Goal: Use online tool/utility

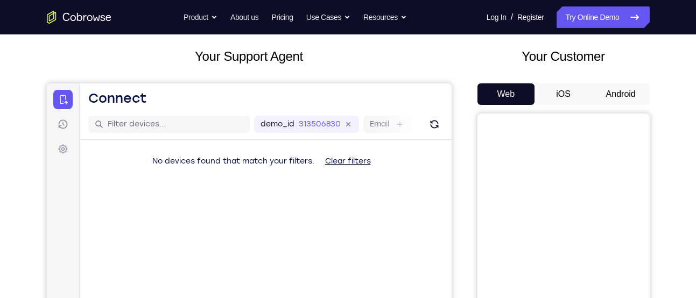
scroll to position [58, 0]
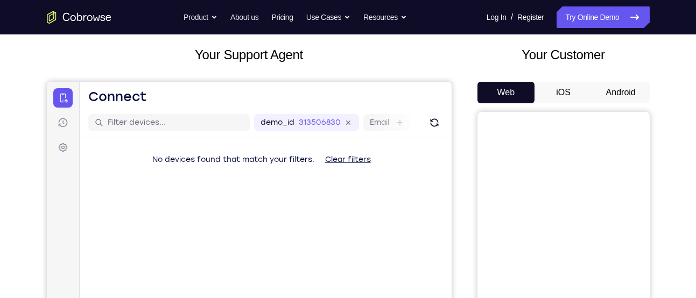
click at [632, 103] on button "Android" at bounding box center [621, 93] width 58 height 22
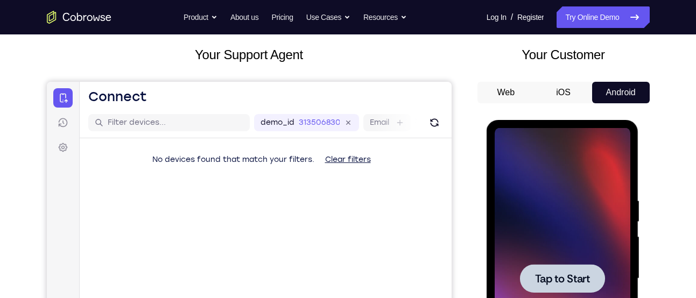
scroll to position [0, 0]
drag, startPoint x: 537, startPoint y: 194, endPoint x: 778, endPoint y: 127, distance: 249.9
click at [537, 194] on div at bounding box center [563, 279] width 136 height 302
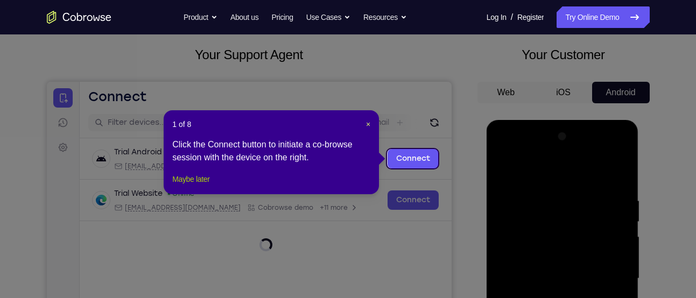
drag, startPoint x: 208, startPoint y: 188, endPoint x: 329, endPoint y: 123, distance: 137.8
click at [208, 186] on button "Maybe later" at bounding box center [190, 179] width 37 height 13
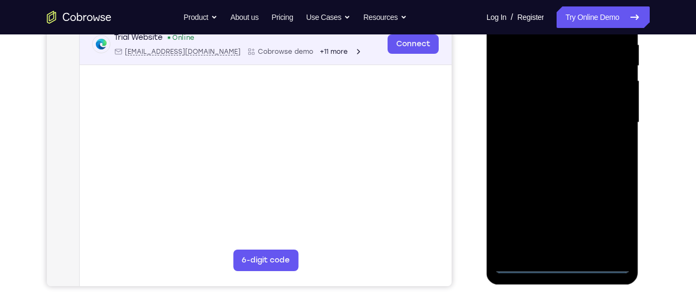
scroll to position [219, 0]
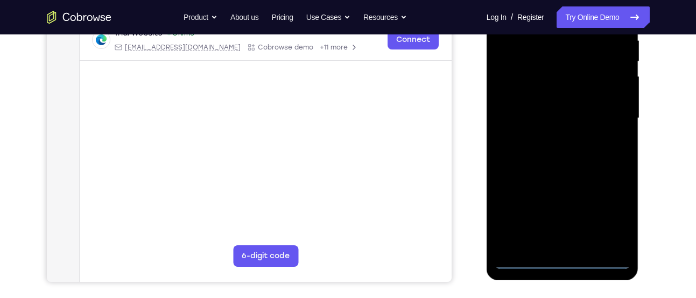
click at [558, 263] on div at bounding box center [563, 119] width 136 height 302
click at [617, 218] on div at bounding box center [563, 119] width 136 height 302
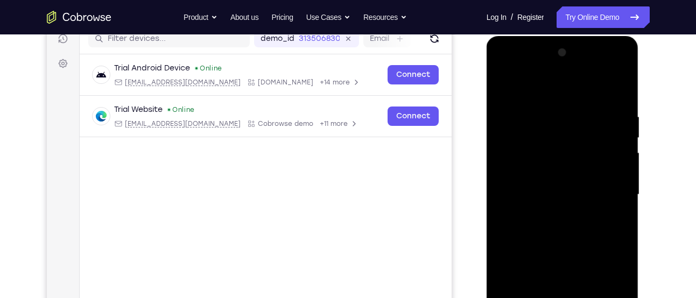
scroll to position [141, 0]
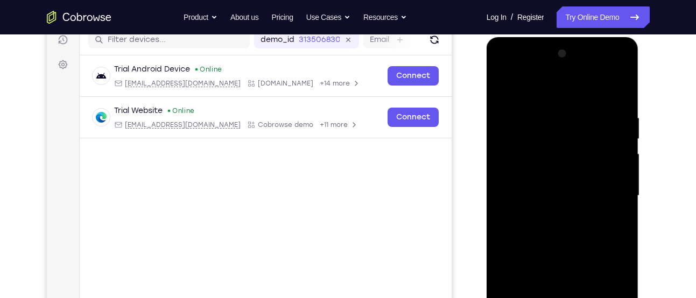
click at [565, 96] on div at bounding box center [563, 196] width 136 height 302
click at [603, 187] on div at bounding box center [563, 196] width 136 height 302
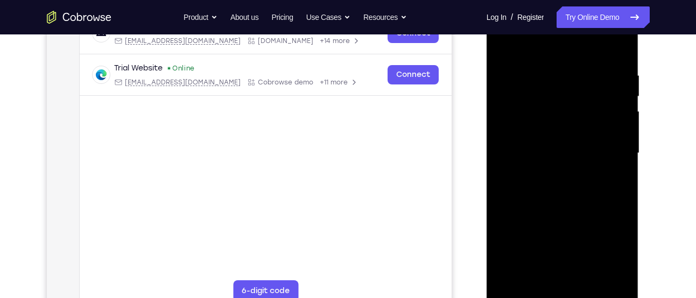
scroll to position [184, 0]
drag, startPoint x: 552, startPoint y: 173, endPoint x: 521, endPoint y: 177, distance: 32.0
click at [552, 173] on div at bounding box center [563, 153] width 136 height 302
click at [514, 137] on div at bounding box center [563, 153] width 136 height 302
click at [536, 148] on div at bounding box center [563, 153] width 136 height 302
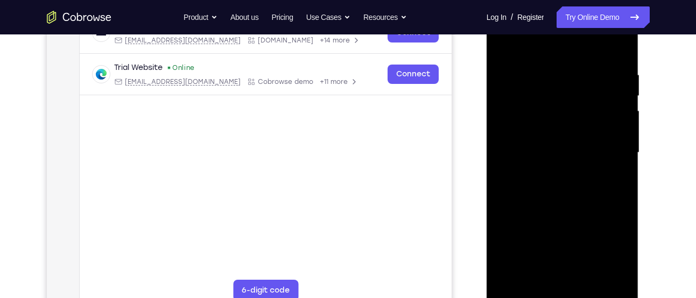
click at [543, 197] on div at bounding box center [563, 153] width 136 height 302
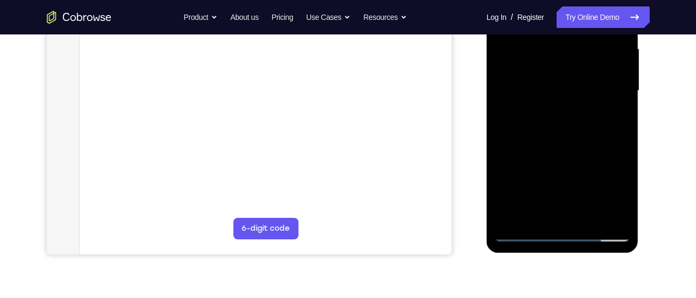
click at [584, 221] on div at bounding box center [563, 91] width 136 height 302
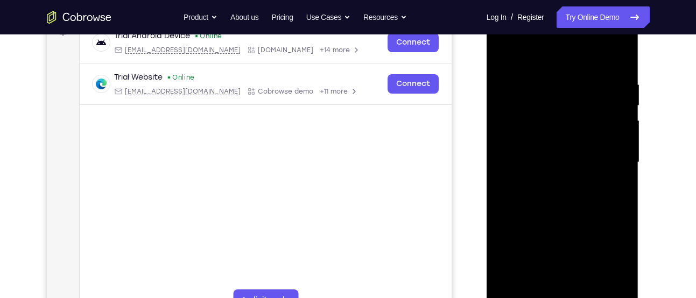
scroll to position [173, 0]
click at [545, 219] on div at bounding box center [563, 164] width 136 height 302
click at [568, 141] on div at bounding box center [563, 164] width 136 height 302
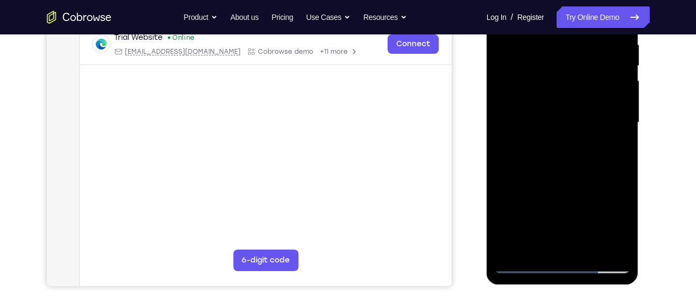
scroll to position [215, 0]
click at [538, 237] on div at bounding box center [563, 122] width 136 height 302
click at [587, 61] on div at bounding box center [563, 122] width 136 height 302
click at [610, 150] on div at bounding box center [563, 122] width 136 height 302
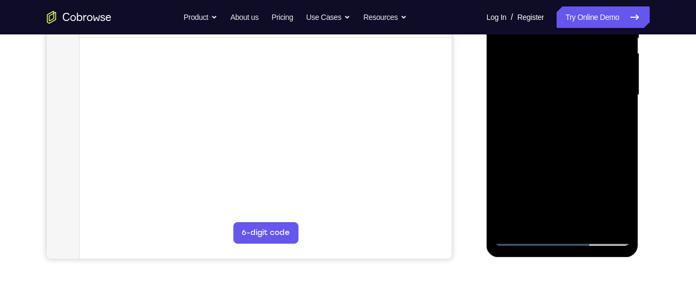
click at [532, 224] on div at bounding box center [563, 96] width 136 height 302
click at [592, 158] on div at bounding box center [563, 96] width 136 height 302
click at [617, 115] on div at bounding box center [563, 96] width 136 height 302
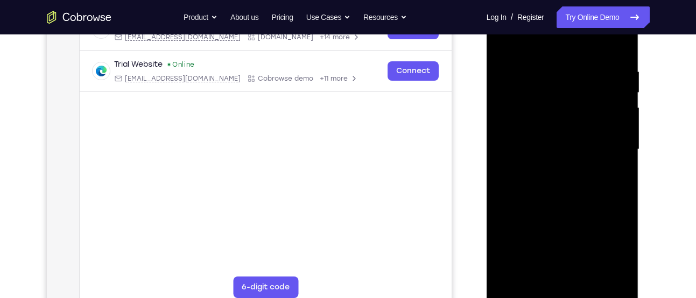
scroll to position [187, 0]
drag, startPoint x: 563, startPoint y: 100, endPoint x: 557, endPoint y: 130, distance: 30.2
click at [557, 130] on div at bounding box center [563, 150] width 136 height 302
click at [544, 84] on div at bounding box center [563, 150] width 136 height 302
click at [570, 159] on div at bounding box center [563, 150] width 136 height 302
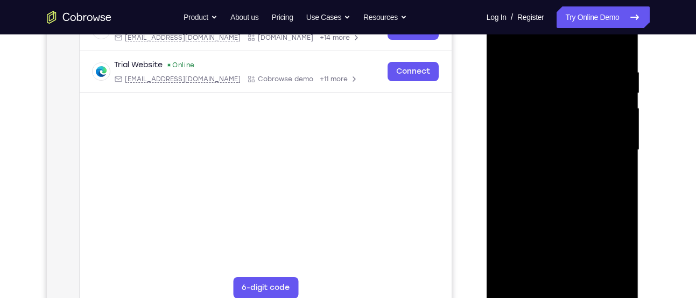
scroll to position [210, 0]
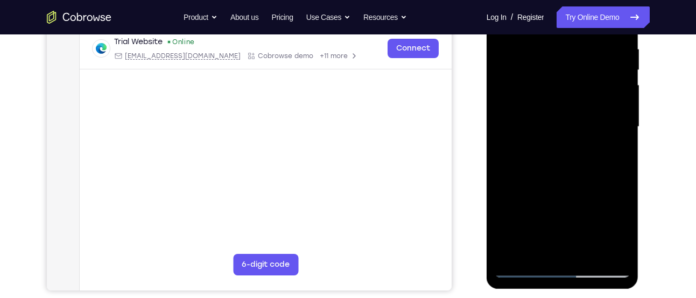
click at [536, 247] on div at bounding box center [563, 127] width 136 height 302
click at [500, 190] on div at bounding box center [563, 127] width 136 height 302
drag, startPoint x: 538, startPoint y: 234, endPoint x: 542, endPoint y: 198, distance: 36.8
click at [542, 198] on div at bounding box center [563, 127] width 136 height 302
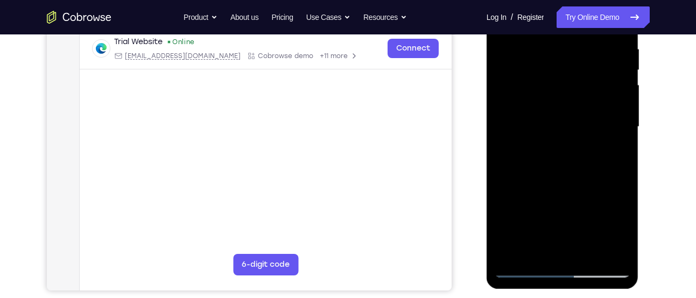
click at [544, 226] on div at bounding box center [563, 127] width 136 height 302
click at [609, 145] on div at bounding box center [563, 127] width 136 height 302
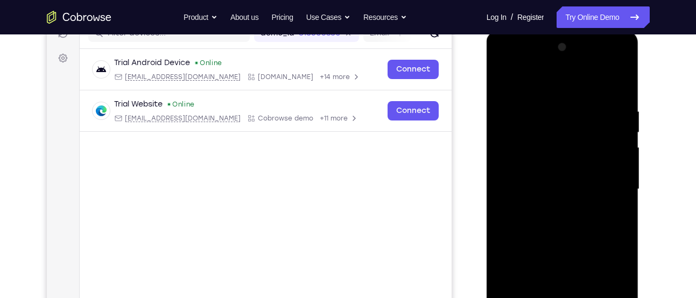
scroll to position [147, 0]
drag, startPoint x: 564, startPoint y: 103, endPoint x: 562, endPoint y: 131, distance: 28.6
click at [562, 131] on div at bounding box center [563, 190] width 136 height 302
click at [536, 130] on div at bounding box center [563, 190] width 136 height 302
click at [566, 194] on div at bounding box center [563, 190] width 136 height 302
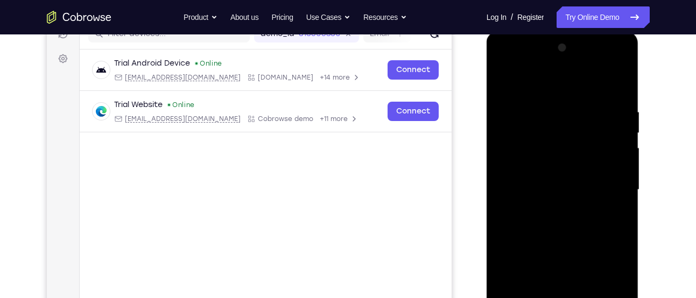
click at [609, 215] on div at bounding box center [563, 190] width 136 height 302
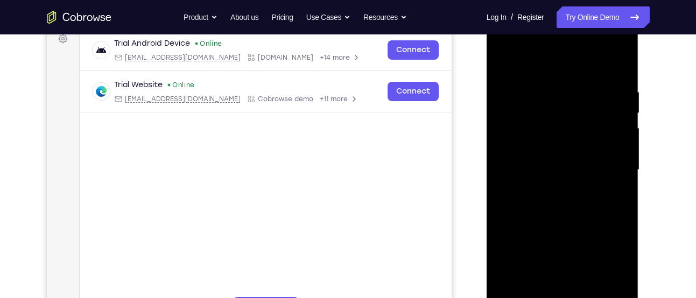
drag, startPoint x: 571, startPoint y: 114, endPoint x: 556, endPoint y: 188, distance: 75.8
click at [556, 188] on div at bounding box center [563, 170] width 136 height 302
drag, startPoint x: 571, startPoint y: 101, endPoint x: 562, endPoint y: 181, distance: 80.7
click at [562, 181] on div at bounding box center [563, 170] width 136 height 302
drag, startPoint x: 565, startPoint y: 125, endPoint x: 562, endPoint y: 178, distance: 52.9
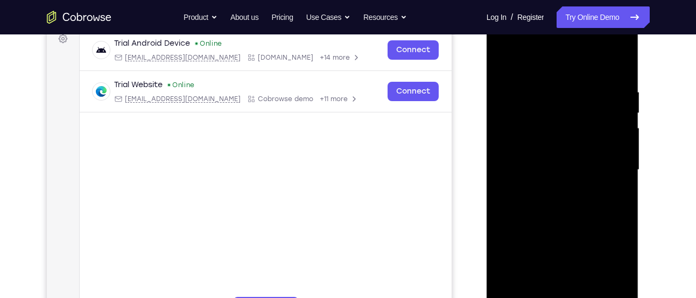
click at [562, 178] on div at bounding box center [563, 170] width 136 height 302
drag, startPoint x: 550, startPoint y: 102, endPoint x: 552, endPoint y: 142, distance: 39.3
click at [552, 142] on div at bounding box center [563, 170] width 136 height 302
drag, startPoint x: 544, startPoint y: 165, endPoint x: 546, endPoint y: 124, distance: 41.0
click at [546, 124] on div at bounding box center [563, 170] width 136 height 302
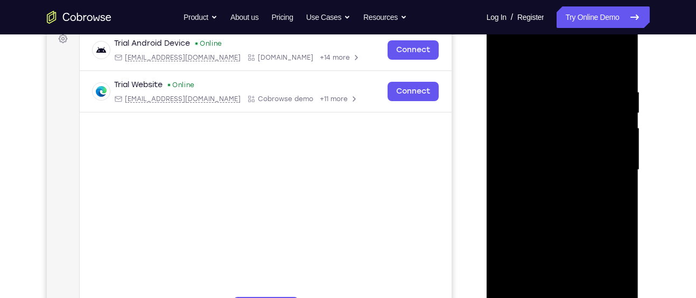
drag, startPoint x: 543, startPoint y: 155, endPoint x: 540, endPoint y: 181, distance: 26.0
click at [540, 181] on div at bounding box center [563, 170] width 136 height 302
click at [540, 128] on div at bounding box center [563, 170] width 136 height 302
click at [533, 145] on div at bounding box center [563, 170] width 136 height 302
click at [560, 144] on div at bounding box center [563, 170] width 136 height 302
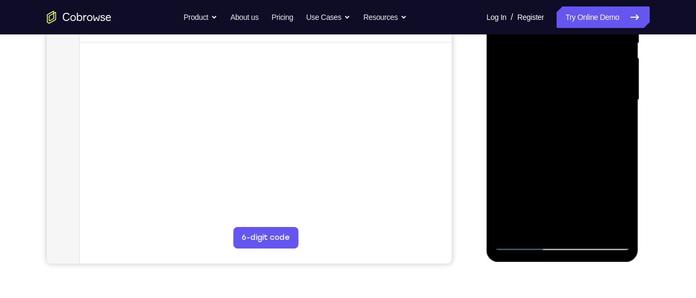
scroll to position [242, 0]
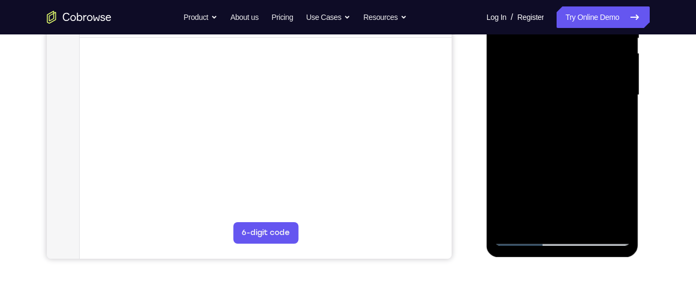
click at [534, 225] on div at bounding box center [563, 96] width 136 height 302
click at [520, 156] on div at bounding box center [563, 96] width 136 height 302
click at [615, 113] on div at bounding box center [563, 96] width 136 height 302
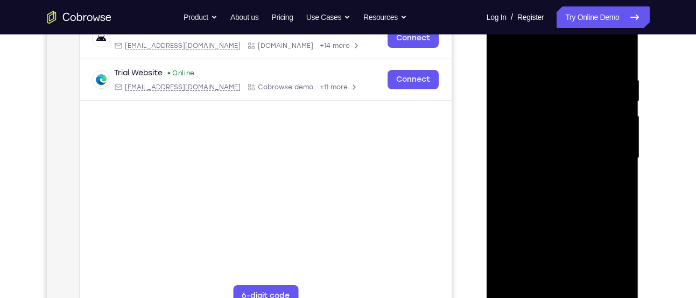
scroll to position [178, 0]
click at [503, 55] on div at bounding box center [563, 159] width 136 height 302
click at [532, 159] on div at bounding box center [563, 159] width 136 height 302
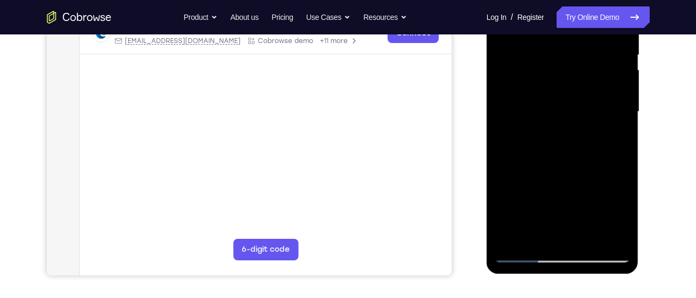
scroll to position [226, 0]
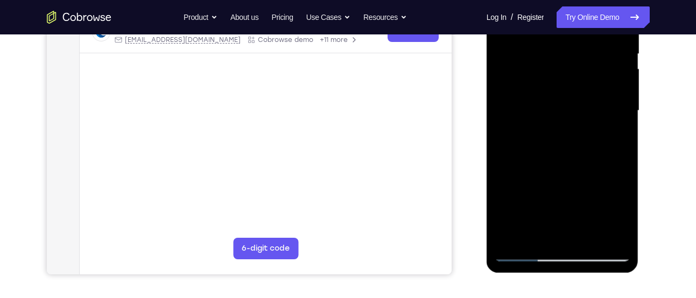
click at [531, 231] on div at bounding box center [563, 111] width 136 height 302
click at [611, 139] on div at bounding box center [563, 111] width 136 height 302
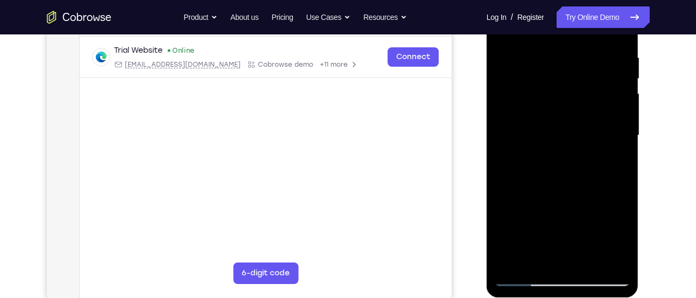
scroll to position [201, 0]
click at [551, 98] on div at bounding box center [563, 136] width 136 height 302
click at [573, 193] on div at bounding box center [563, 136] width 136 height 302
click at [535, 256] on div at bounding box center [563, 136] width 136 height 302
click at [501, 194] on div at bounding box center [563, 136] width 136 height 302
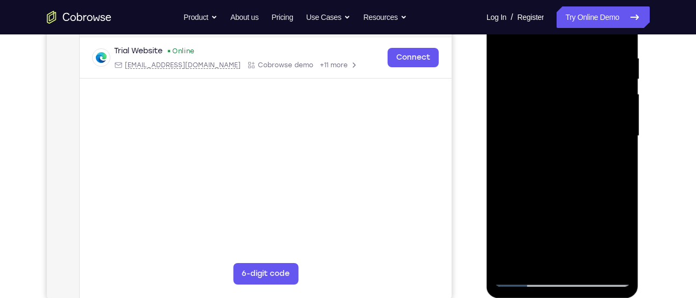
click at [501, 194] on div at bounding box center [563, 136] width 136 height 302
click at [613, 154] on div at bounding box center [563, 136] width 136 height 302
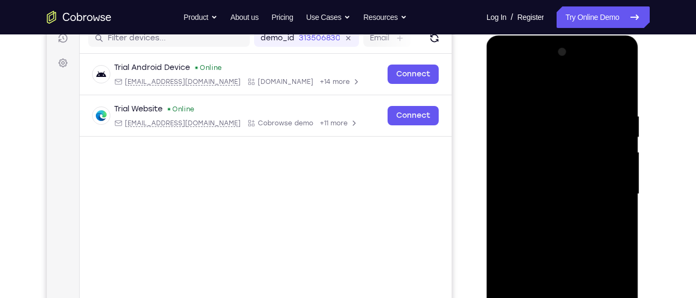
scroll to position [142, 0]
drag, startPoint x: 554, startPoint y: 124, endPoint x: 548, endPoint y: 187, distance: 63.3
click at [548, 187] on div at bounding box center [563, 195] width 136 height 302
click at [504, 86] on div at bounding box center [563, 195] width 136 height 302
click at [504, 89] on div at bounding box center [563, 195] width 136 height 302
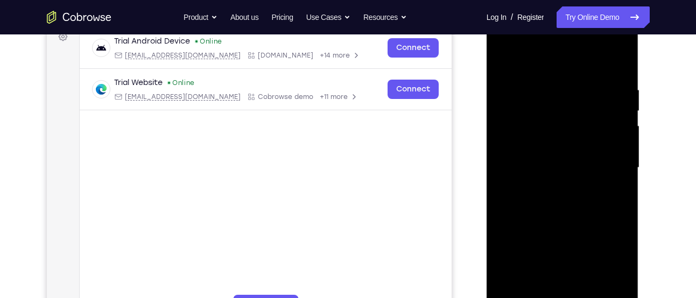
scroll to position [170, 0]
click at [622, 57] on div at bounding box center [563, 168] width 136 height 302
click at [505, 55] on div at bounding box center [563, 168] width 136 height 302
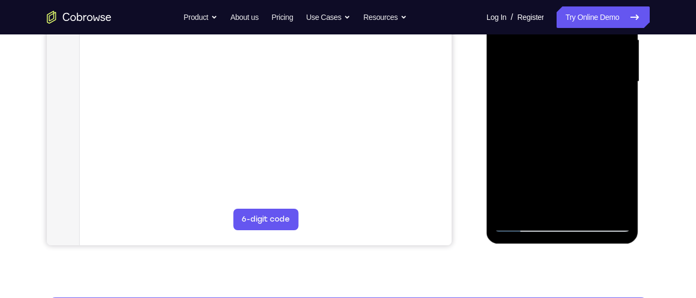
scroll to position [256, 0]
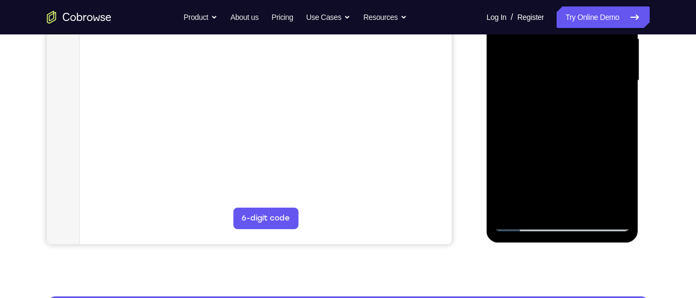
click at [607, 211] on div at bounding box center [563, 81] width 136 height 302
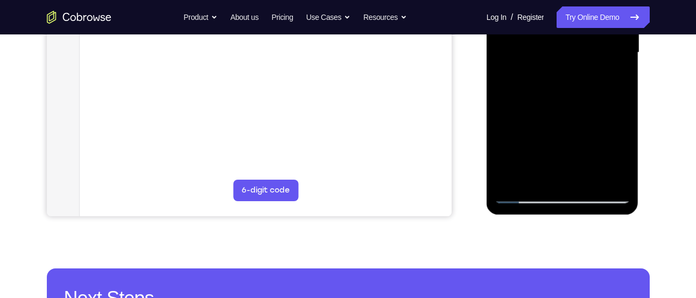
scroll to position [285, 0]
drag, startPoint x: 522, startPoint y: 193, endPoint x: 972, endPoint y: 93, distance: 461.3
click at [522, 193] on div at bounding box center [563, 52] width 136 height 302
click at [592, 181] on div at bounding box center [563, 52] width 136 height 302
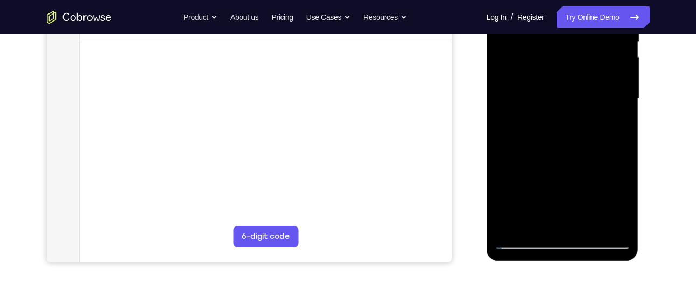
scroll to position [237, 0]
click at [527, 243] on div at bounding box center [563, 100] width 136 height 302
click at [586, 228] on div at bounding box center [563, 100] width 136 height 302
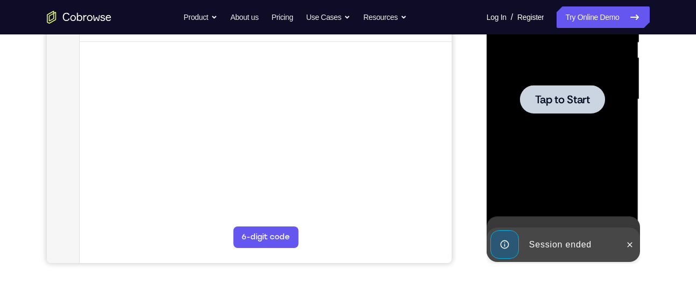
scroll to position [219, 0]
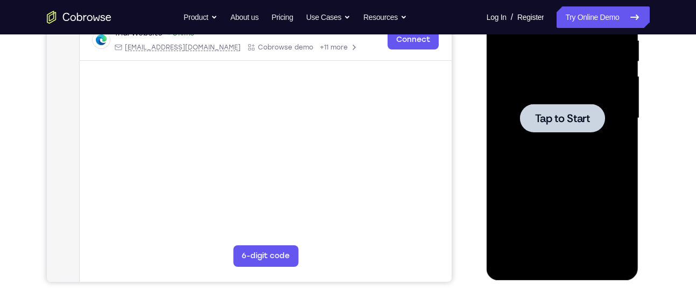
click at [542, 138] on div at bounding box center [563, 119] width 136 height 302
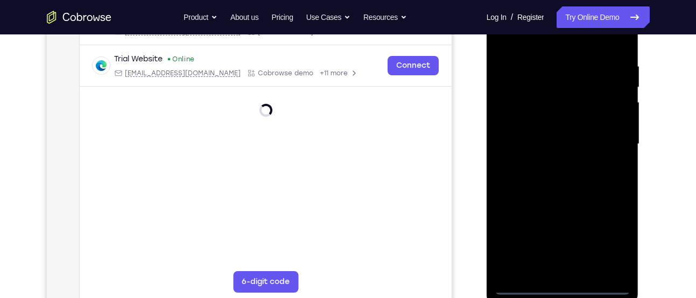
scroll to position [276, 0]
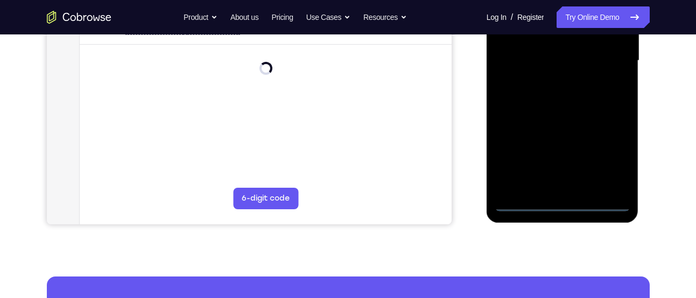
click at [561, 214] on div at bounding box center [563, 62] width 152 height 321
click at [562, 211] on div at bounding box center [563, 61] width 136 height 302
click at [603, 164] on div at bounding box center [563, 61] width 136 height 302
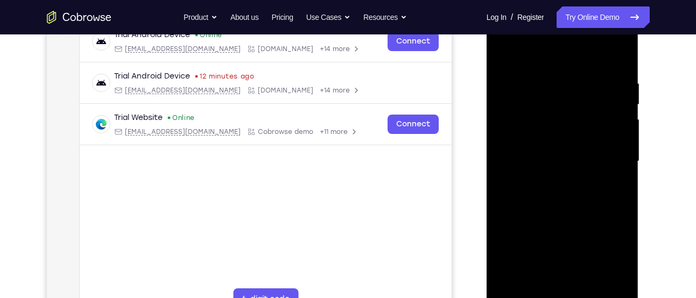
scroll to position [174, 0]
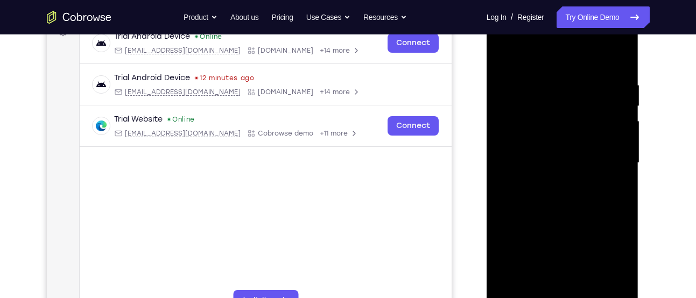
click at [564, 65] on div at bounding box center [563, 163] width 136 height 302
click at [608, 170] on div at bounding box center [563, 163] width 136 height 302
click at [548, 187] on div at bounding box center [563, 163] width 136 height 302
click at [571, 150] on div at bounding box center [563, 163] width 136 height 302
click at [554, 139] on div at bounding box center [563, 163] width 136 height 302
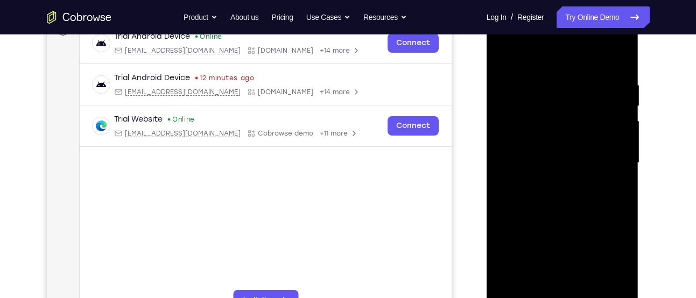
click at [520, 137] on div at bounding box center [563, 163] width 136 height 302
click at [520, 164] on div at bounding box center [563, 163] width 136 height 302
drag, startPoint x: 531, startPoint y: 197, endPoint x: 879, endPoint y: 260, distance: 353.5
click at [531, 197] on div at bounding box center [563, 163] width 136 height 302
click at [548, 191] on div at bounding box center [563, 163] width 136 height 302
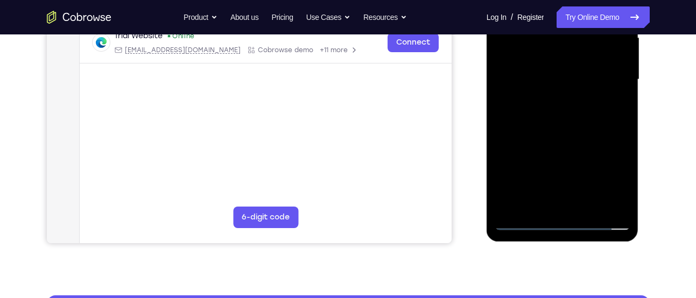
scroll to position [257, 0]
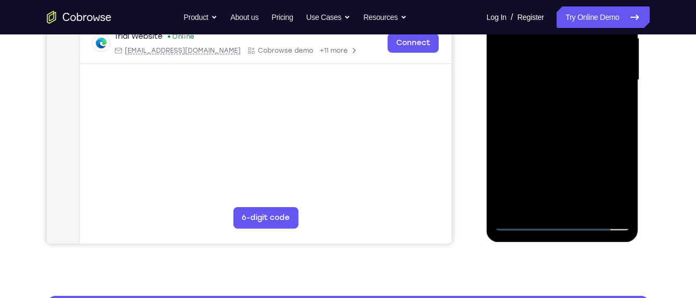
click at [591, 132] on div at bounding box center [563, 80] width 136 height 302
click at [587, 210] on div at bounding box center [563, 80] width 136 height 302
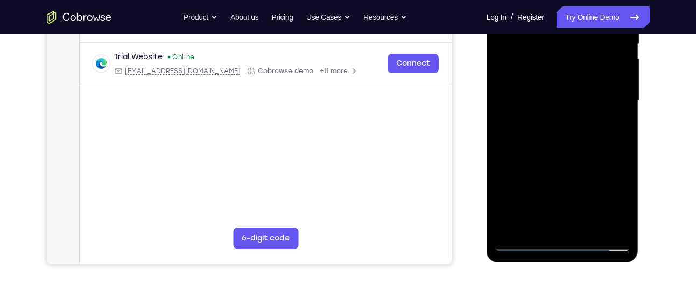
scroll to position [235, 0]
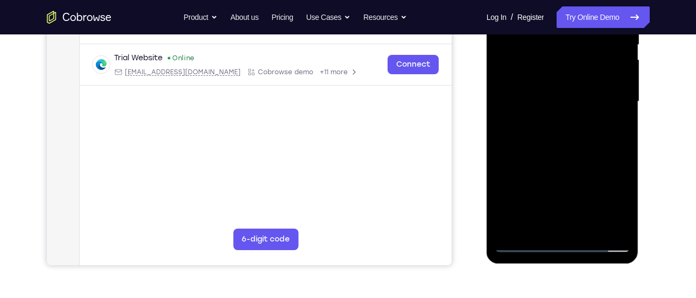
click at [584, 90] on div at bounding box center [563, 102] width 136 height 302
click at [586, 156] on div at bounding box center [563, 102] width 136 height 302
click at [575, 86] on div at bounding box center [563, 102] width 136 height 302
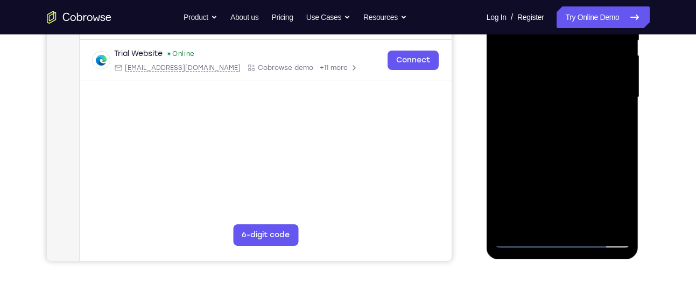
scroll to position [239, 0]
drag, startPoint x: 599, startPoint y: 84, endPoint x: 596, endPoint y: 130, distance: 45.9
click at [596, 130] on div at bounding box center [563, 98] width 136 height 302
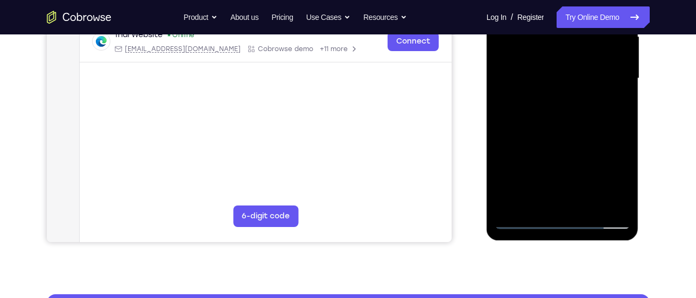
scroll to position [258, 0]
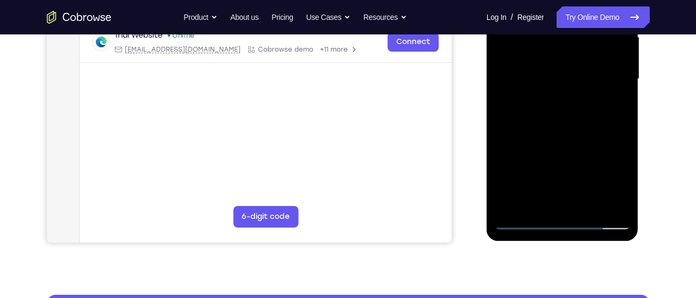
drag, startPoint x: 572, startPoint y: 144, endPoint x: 578, endPoint y: 123, distance: 22.0
click at [578, 123] on div at bounding box center [563, 79] width 136 height 302
click at [546, 87] on div at bounding box center [563, 79] width 136 height 302
click at [577, 92] on div at bounding box center [563, 79] width 136 height 302
click at [538, 199] on div at bounding box center [563, 79] width 136 height 302
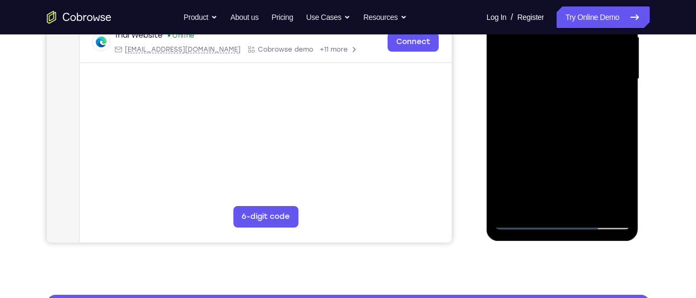
click at [587, 141] on div at bounding box center [563, 79] width 136 height 302
click at [618, 101] on div at bounding box center [563, 79] width 136 height 302
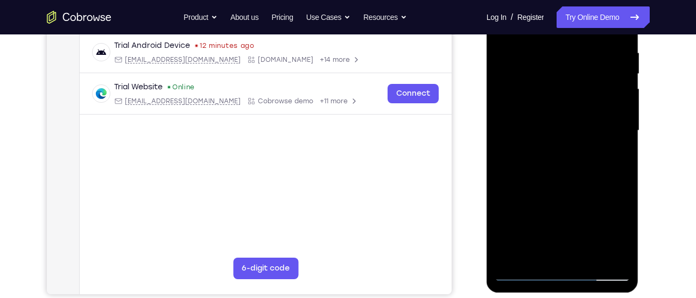
scroll to position [204, 0]
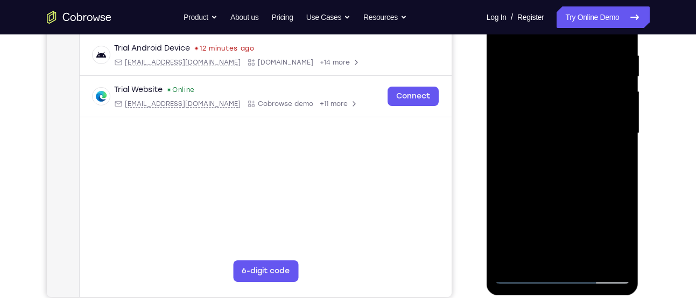
drag, startPoint x: 605, startPoint y: 59, endPoint x: 602, endPoint y: 132, distance: 73.3
click at [602, 132] on div at bounding box center [563, 134] width 136 height 302
click at [608, 74] on div at bounding box center [563, 134] width 136 height 302
drag, startPoint x: 594, startPoint y: 113, endPoint x: 599, endPoint y: 82, distance: 31.2
click at [599, 82] on div at bounding box center [563, 134] width 136 height 302
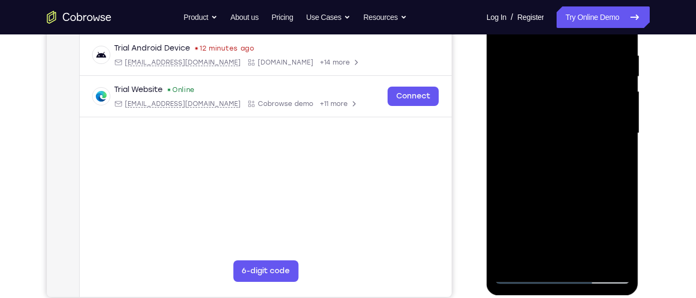
click at [575, 82] on div at bounding box center [563, 134] width 136 height 302
click at [596, 135] on div at bounding box center [563, 134] width 136 height 302
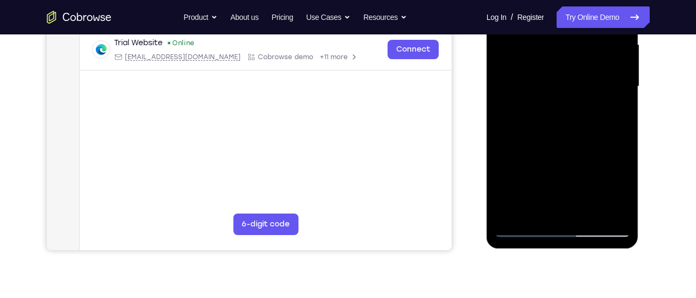
scroll to position [251, 0]
click at [534, 208] on div at bounding box center [563, 86] width 136 height 302
click at [506, 148] on div at bounding box center [563, 86] width 136 height 302
click at [611, 103] on div at bounding box center [563, 86] width 136 height 302
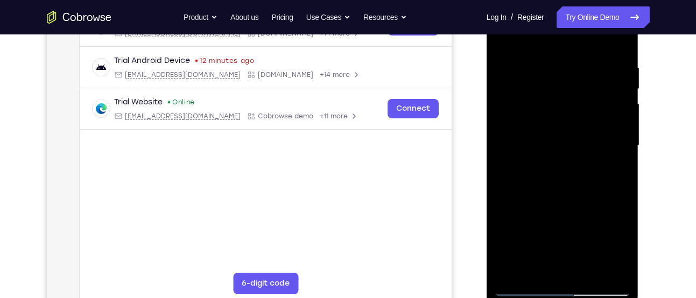
scroll to position [185, 0]
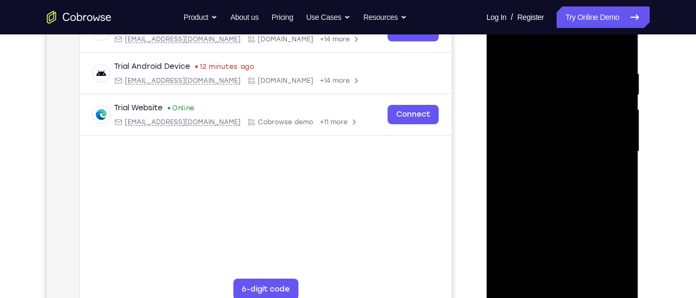
drag, startPoint x: 558, startPoint y: 88, endPoint x: 544, endPoint y: 146, distance: 59.7
click at [544, 146] on div at bounding box center [563, 152] width 136 height 302
click at [600, 78] on div at bounding box center [563, 152] width 136 height 302
drag, startPoint x: 600, startPoint y: 117, endPoint x: 603, endPoint y: 94, distance: 22.8
click at [603, 94] on div at bounding box center [563, 152] width 136 height 302
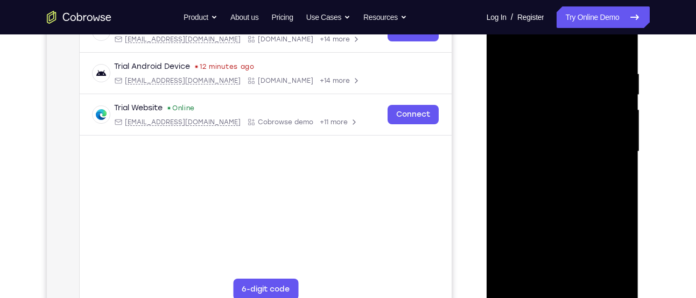
click at [588, 109] on div at bounding box center [563, 152] width 136 height 302
click at [590, 148] on div at bounding box center [563, 152] width 136 height 302
click at [611, 150] on div at bounding box center [563, 152] width 136 height 302
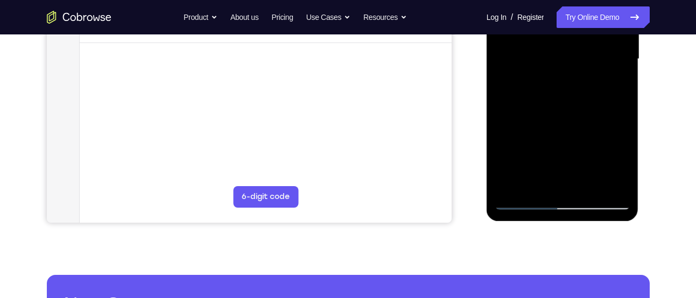
click at [537, 181] on div at bounding box center [563, 59] width 136 height 302
drag, startPoint x: 566, startPoint y: 173, endPoint x: 570, endPoint y: 145, distance: 28.7
click at [570, 145] on div at bounding box center [563, 59] width 136 height 302
drag, startPoint x: 524, startPoint y: 166, endPoint x: 533, endPoint y: 143, distance: 24.4
click at [533, 143] on div at bounding box center [563, 59] width 136 height 302
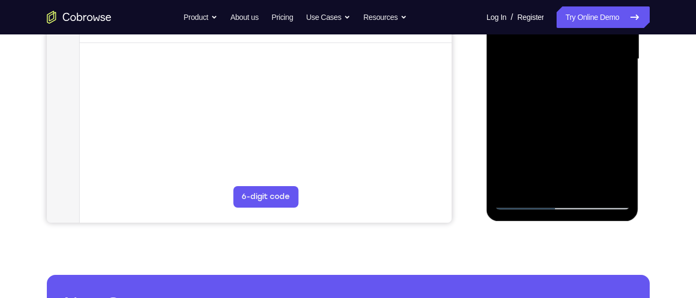
click at [516, 162] on div at bounding box center [563, 59] width 136 height 302
click at [610, 77] on div at bounding box center [563, 59] width 136 height 302
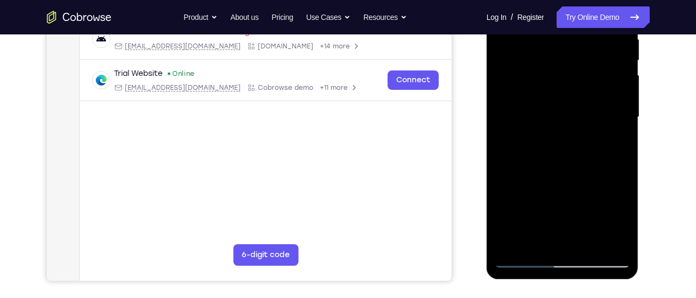
scroll to position [216, 0]
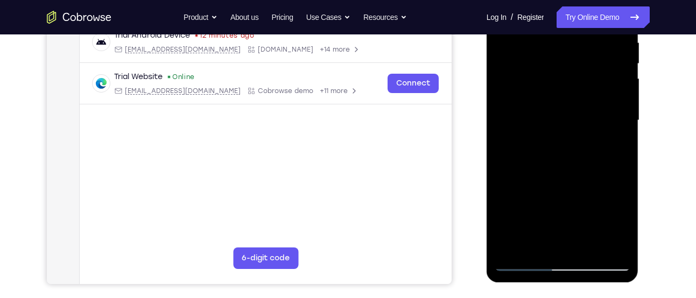
drag, startPoint x: 586, startPoint y: 53, endPoint x: 601, endPoint y: 20, distance: 35.9
click at [601, 20] on div at bounding box center [563, 121] width 136 height 302
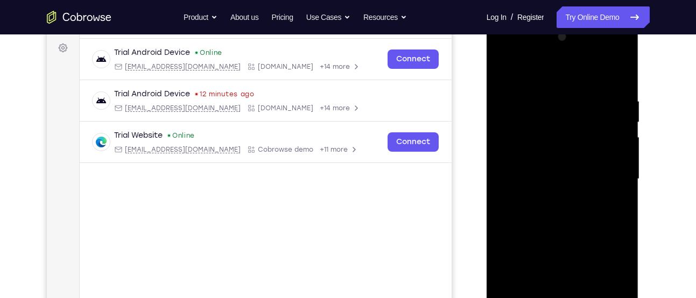
scroll to position [152, 0]
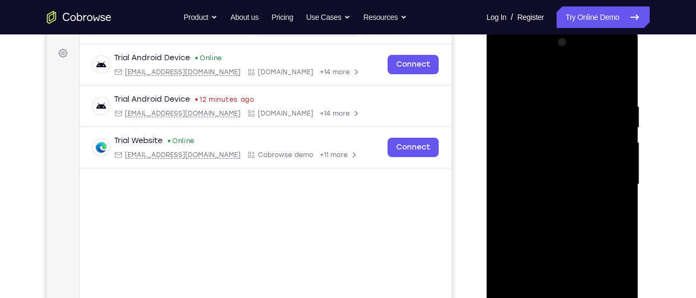
drag, startPoint x: 561, startPoint y: 117, endPoint x: 560, endPoint y: 169, distance: 51.7
click at [560, 169] on div at bounding box center [563, 185] width 136 height 302
drag, startPoint x: 569, startPoint y: 113, endPoint x: 564, endPoint y: 181, distance: 68.6
click at [564, 181] on div at bounding box center [563, 185] width 136 height 302
drag, startPoint x: 568, startPoint y: 109, endPoint x: 569, endPoint y: 178, distance: 69.5
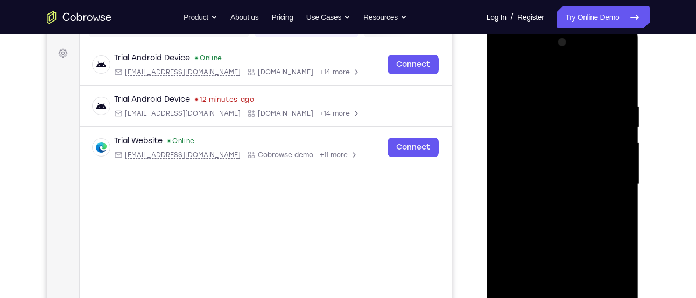
click at [569, 178] on div at bounding box center [563, 185] width 136 height 302
drag, startPoint x: 575, startPoint y: 129, endPoint x: 573, endPoint y: 155, distance: 25.9
click at [573, 155] on div at bounding box center [563, 185] width 136 height 302
click at [503, 85] on div at bounding box center [563, 185] width 136 height 302
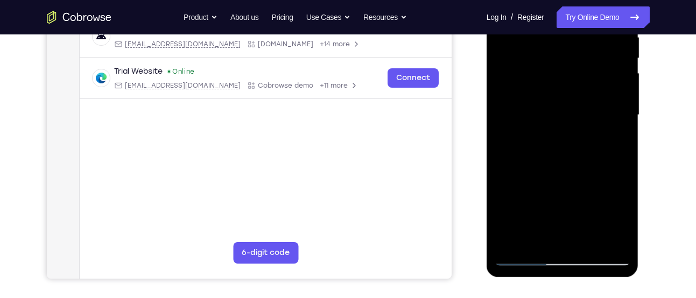
scroll to position [226, 0]
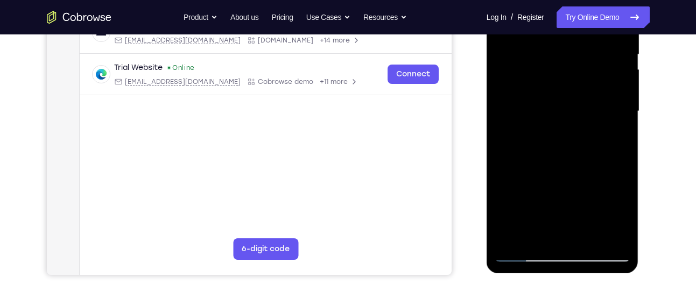
click at [535, 93] on div at bounding box center [563, 112] width 136 height 302
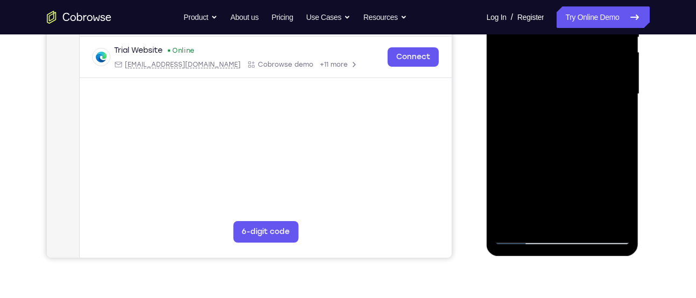
scroll to position [245, 0]
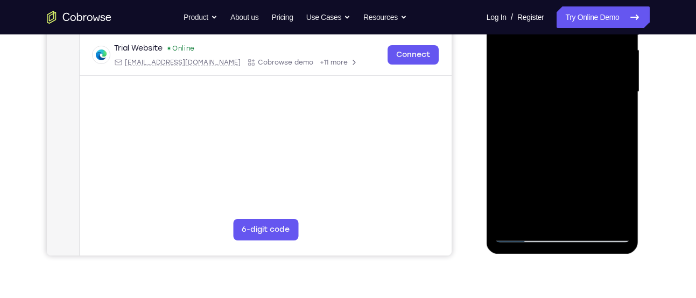
drag, startPoint x: 579, startPoint y: 174, endPoint x: 582, endPoint y: 143, distance: 31.9
click at [582, 143] on div at bounding box center [563, 92] width 136 height 302
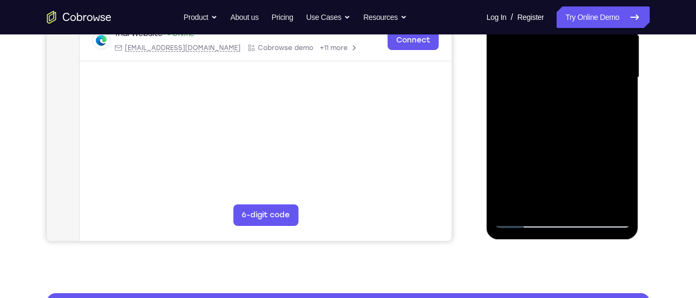
scroll to position [260, 0]
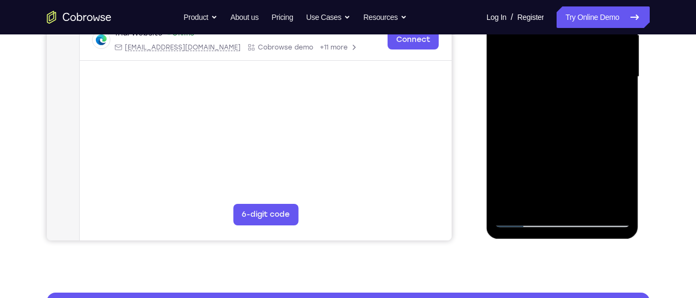
click at [555, 197] on div at bounding box center [563, 77] width 136 height 302
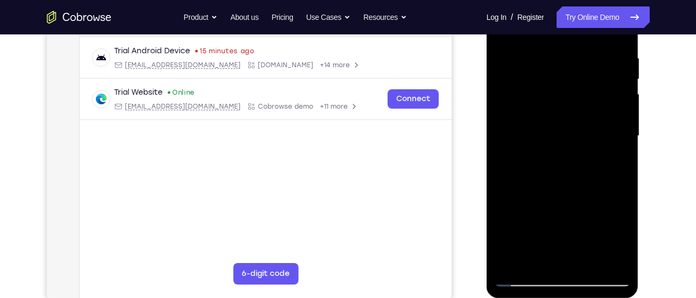
scroll to position [194, 0]
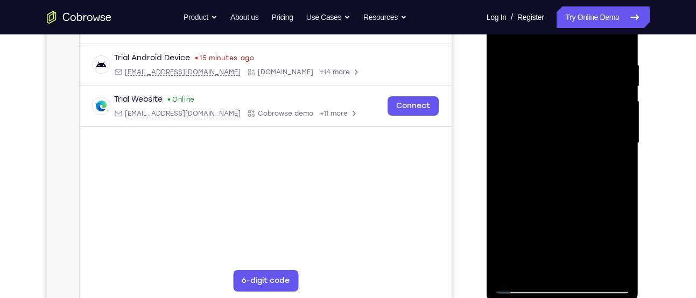
click at [553, 92] on div at bounding box center [563, 143] width 136 height 302
click at [579, 183] on div at bounding box center [563, 143] width 136 height 302
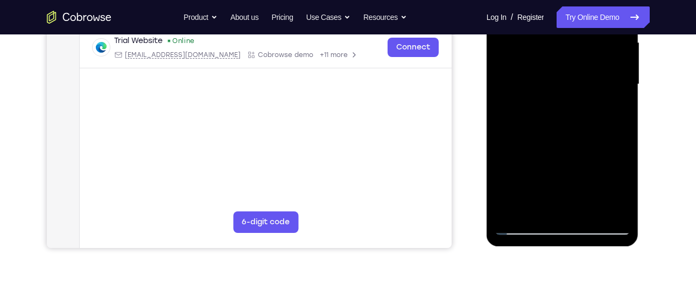
scroll to position [252, 0]
click at [575, 123] on div at bounding box center [563, 85] width 136 height 302
click at [614, 210] on div at bounding box center [563, 85] width 136 height 302
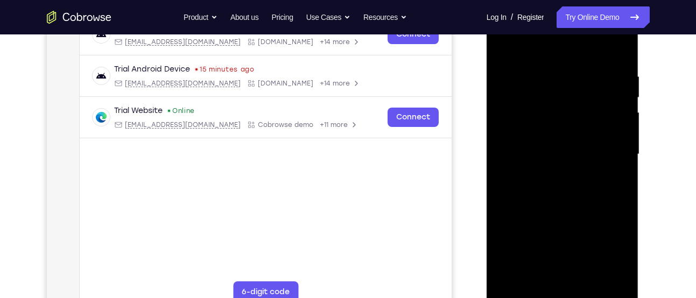
scroll to position [182, 0]
click at [542, 76] on div at bounding box center [563, 155] width 136 height 302
click at [573, 173] on div at bounding box center [563, 155] width 136 height 302
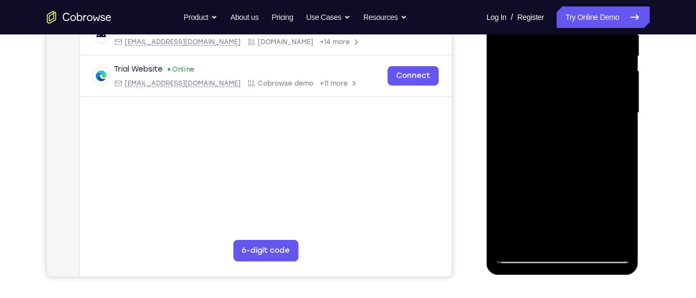
scroll to position [225, 0]
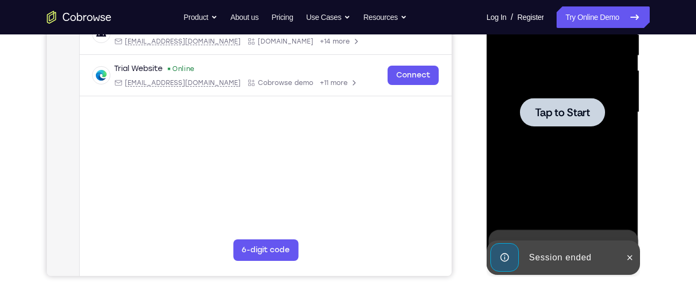
click at [552, 120] on div at bounding box center [562, 112] width 85 height 29
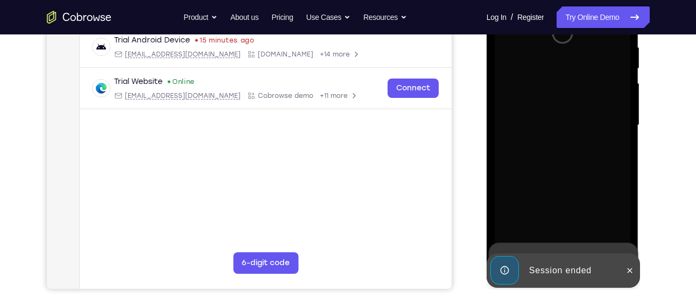
scroll to position [213, 0]
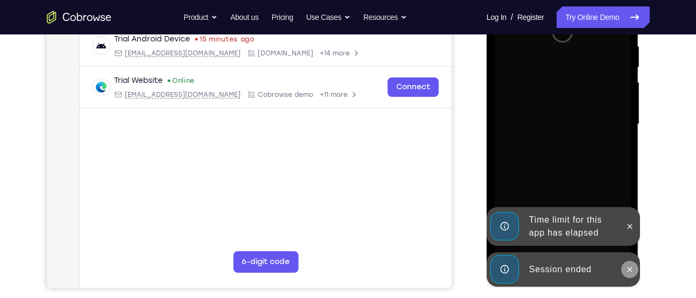
click at [625, 267] on button at bounding box center [629, 269] width 17 height 17
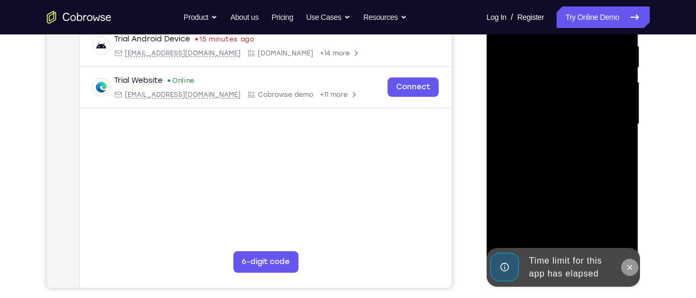
click at [634, 260] on button at bounding box center [629, 267] width 17 height 17
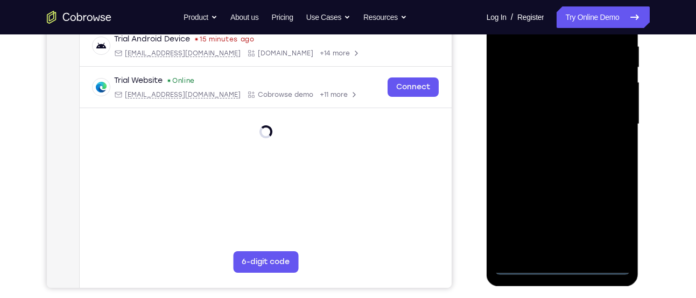
click at [561, 272] on div at bounding box center [563, 125] width 136 height 302
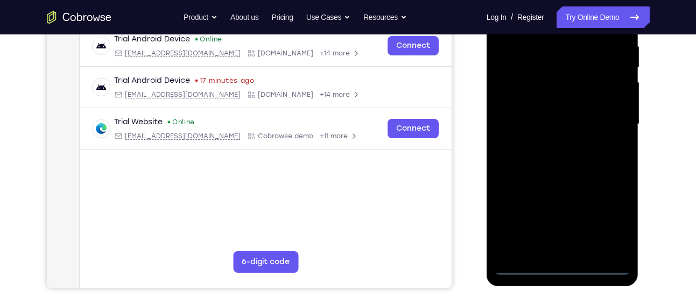
click at [613, 229] on div at bounding box center [563, 125] width 136 height 302
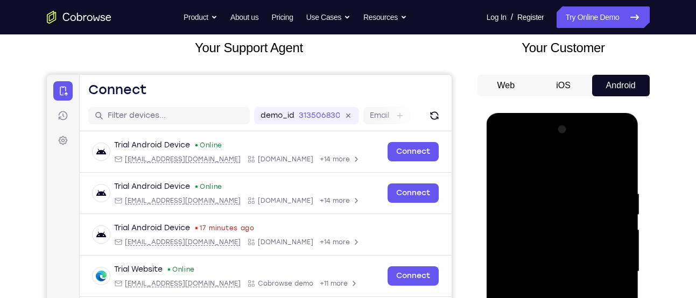
scroll to position [144, 0]
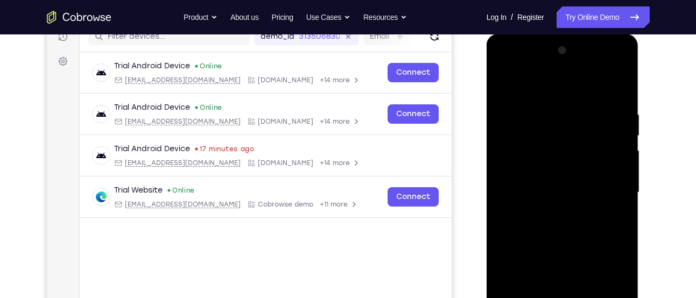
click at [574, 96] on div at bounding box center [563, 193] width 136 height 302
click at [610, 192] on div at bounding box center [563, 193] width 136 height 302
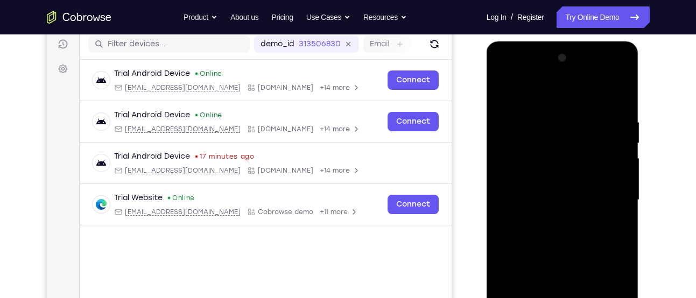
scroll to position [173, 0]
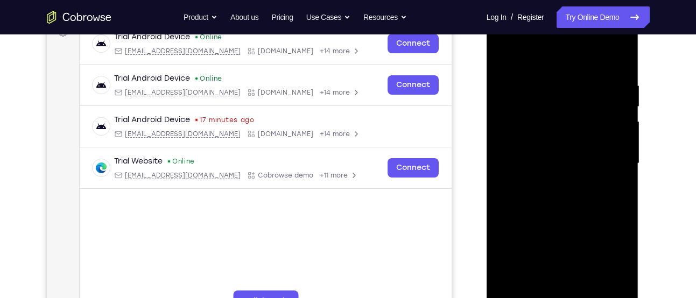
click at [544, 184] on div at bounding box center [563, 164] width 136 height 302
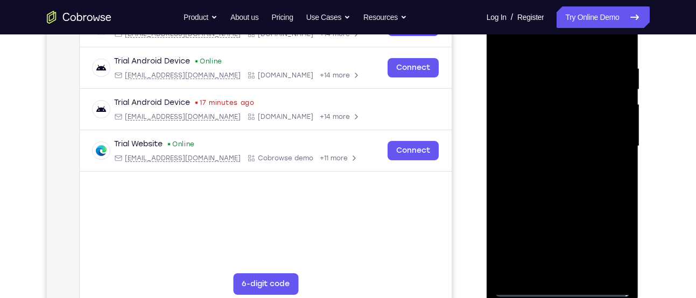
scroll to position [191, 0]
click at [566, 140] on div at bounding box center [563, 146] width 136 height 302
click at [544, 123] on div at bounding box center [563, 146] width 136 height 302
click at [518, 146] on div at bounding box center [563, 146] width 136 height 302
click at [578, 183] on div at bounding box center [563, 146] width 136 height 302
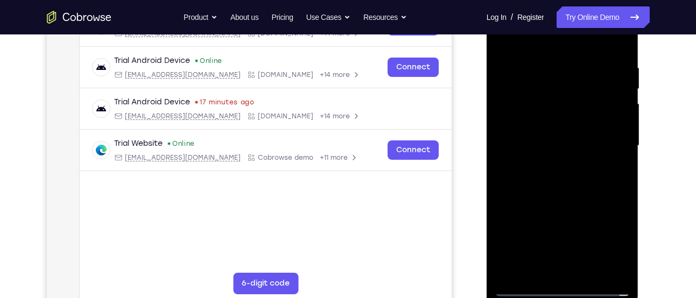
click at [580, 181] on div at bounding box center [563, 146] width 136 height 302
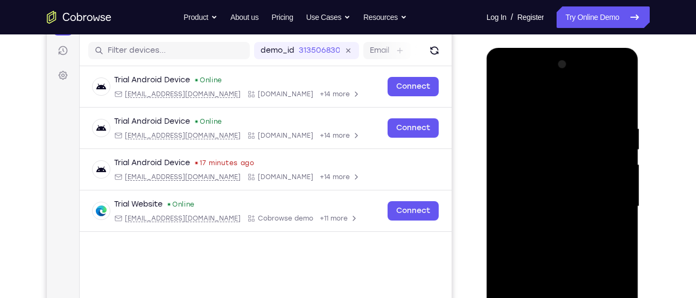
scroll to position [182, 0]
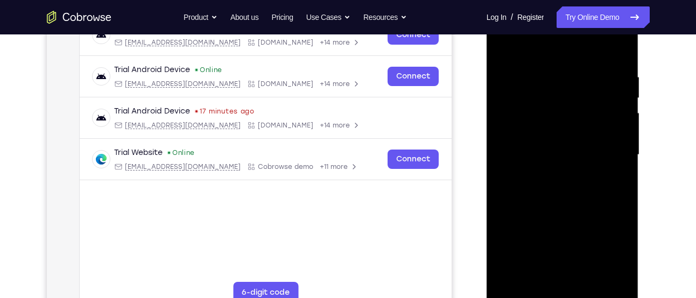
click at [569, 210] on div at bounding box center [563, 155] width 136 height 302
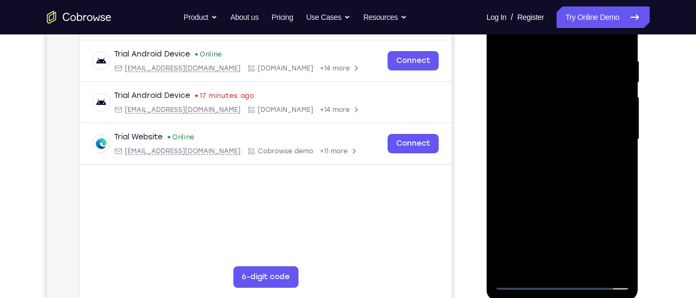
click at [586, 266] on div at bounding box center [563, 140] width 136 height 302
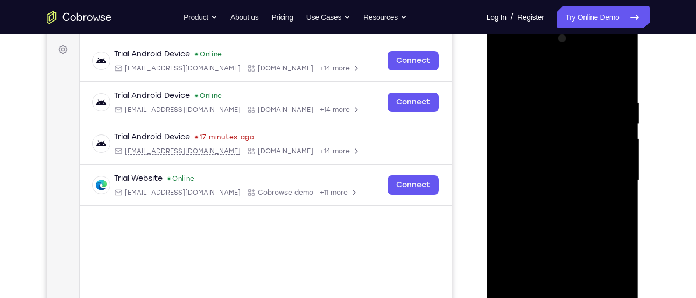
scroll to position [156, 0]
click at [583, 240] on div at bounding box center [563, 182] width 136 height 302
click at [576, 166] on div at bounding box center [563, 182] width 136 height 302
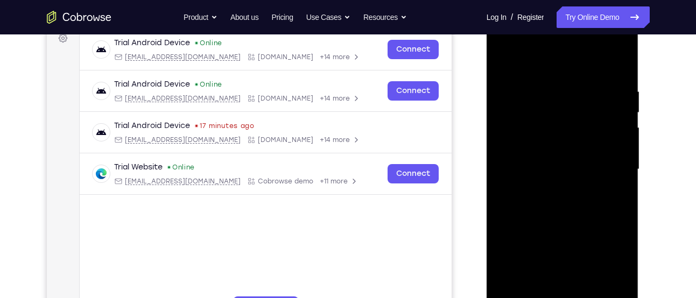
scroll to position [167, 0]
click at [567, 190] on div at bounding box center [563, 170] width 136 height 302
click at [578, 190] on div at bounding box center [563, 170] width 136 height 302
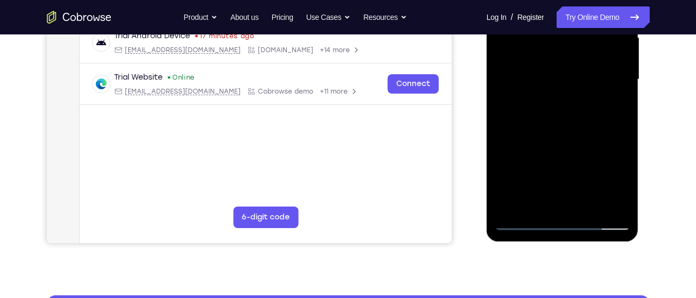
scroll to position [258, 0]
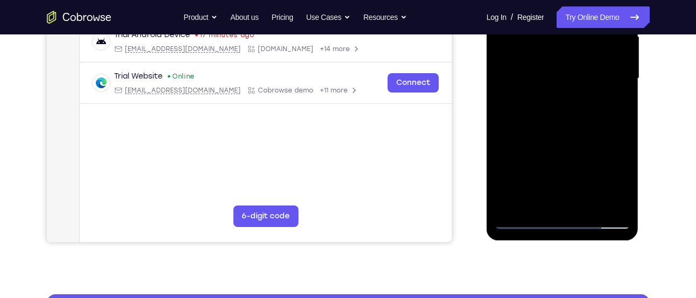
click at [536, 201] on div at bounding box center [563, 79] width 136 height 302
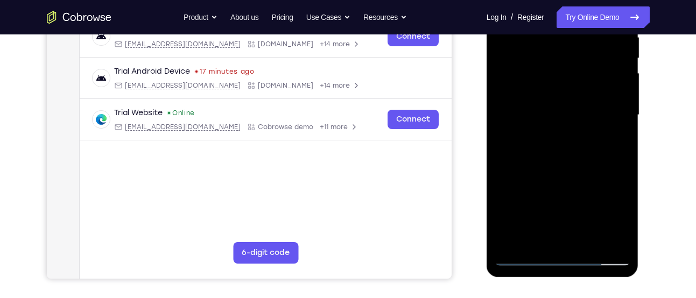
scroll to position [219, 0]
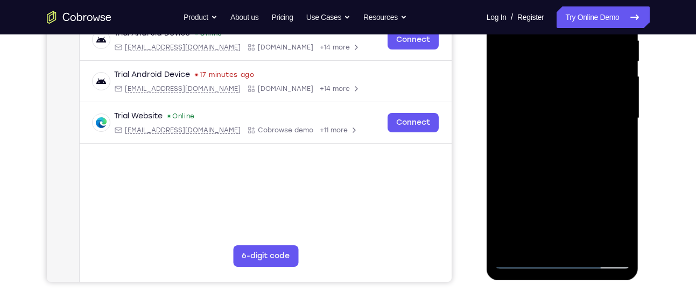
click at [589, 177] on div at bounding box center [563, 119] width 136 height 302
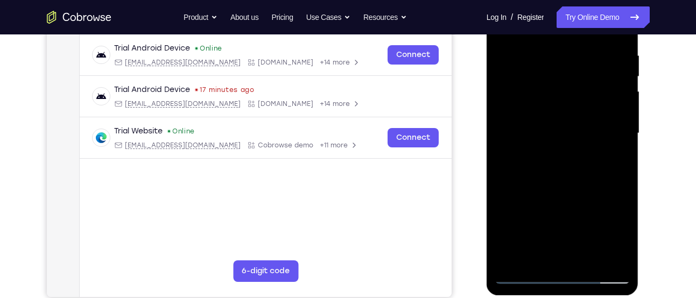
scroll to position [202, 0]
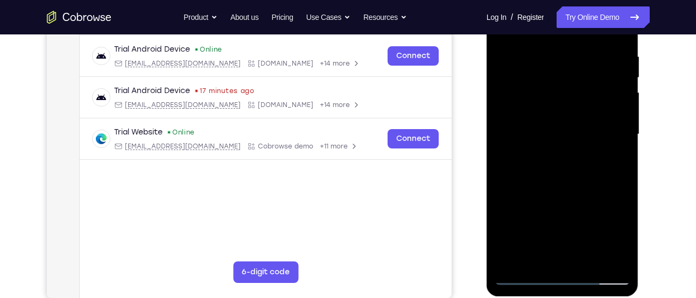
click at [615, 155] on div at bounding box center [563, 135] width 136 height 302
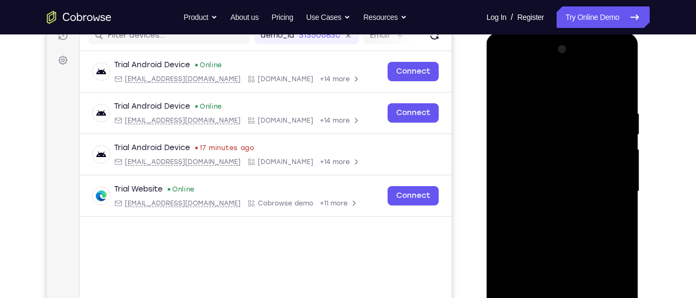
scroll to position [143, 0]
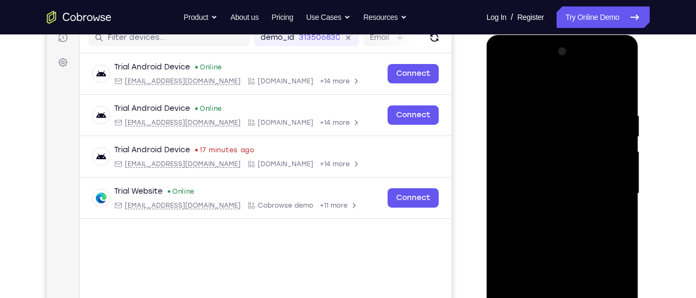
click at [565, 114] on div at bounding box center [563, 194] width 136 height 302
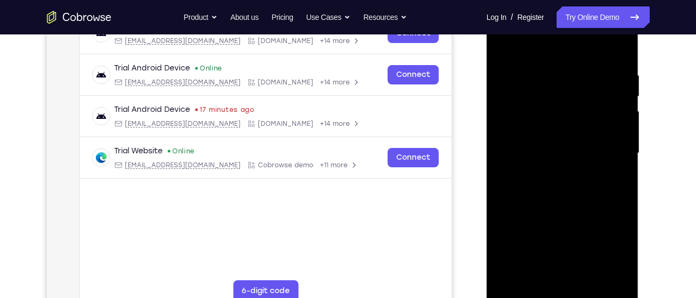
click at [583, 172] on div at bounding box center [563, 154] width 136 height 302
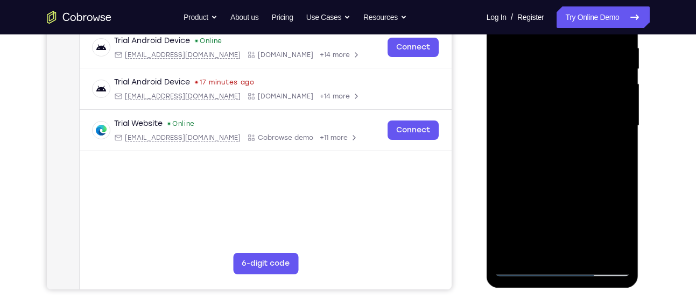
click at [537, 246] on div at bounding box center [563, 126] width 136 height 302
click at [505, 186] on div at bounding box center [563, 126] width 136 height 302
click at [612, 143] on div at bounding box center [563, 126] width 136 height 302
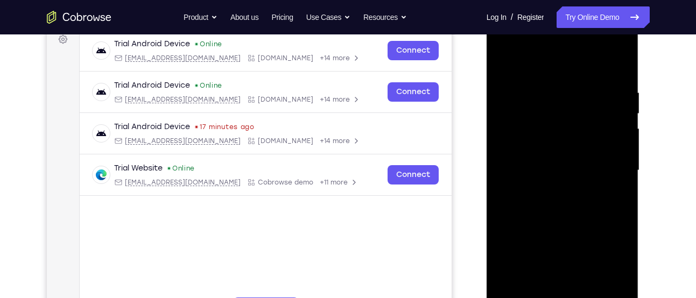
scroll to position [165, 0]
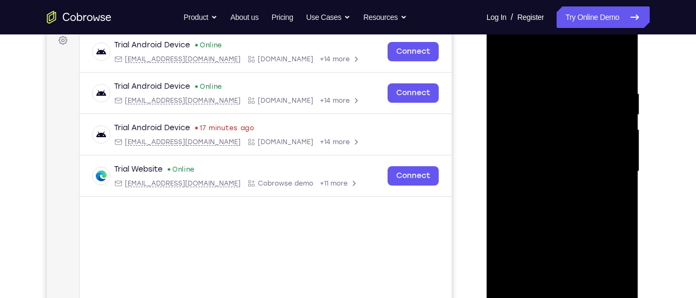
drag, startPoint x: 552, startPoint y: 109, endPoint x: 552, endPoint y: 135, distance: 25.9
click at [552, 135] on div at bounding box center [563, 172] width 136 height 302
click at [560, 128] on div at bounding box center [563, 172] width 136 height 302
click at [588, 196] on div at bounding box center [563, 172] width 136 height 302
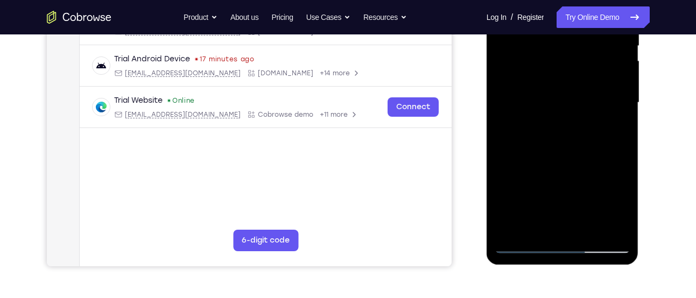
scroll to position [240, 0]
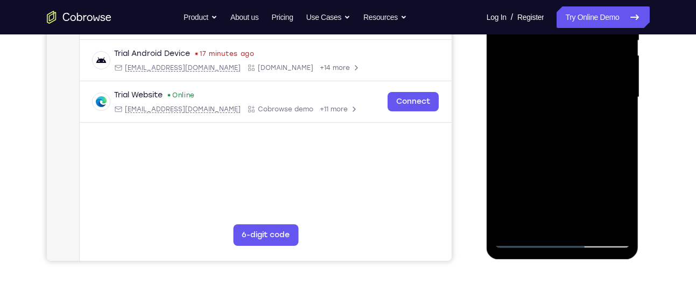
click at [534, 216] on div at bounding box center [563, 98] width 136 height 302
drag, startPoint x: 568, startPoint y: 202, endPoint x: 568, endPoint y: 174, distance: 27.5
click at [568, 174] on div at bounding box center [563, 98] width 136 height 302
drag, startPoint x: 533, startPoint y: 196, endPoint x: 540, endPoint y: 170, distance: 26.8
click at [540, 170] on div at bounding box center [563, 98] width 136 height 302
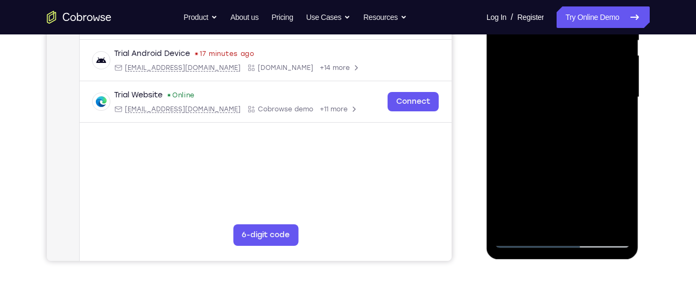
click at [520, 195] on div at bounding box center [563, 98] width 136 height 302
click at [612, 115] on div at bounding box center [563, 98] width 136 height 302
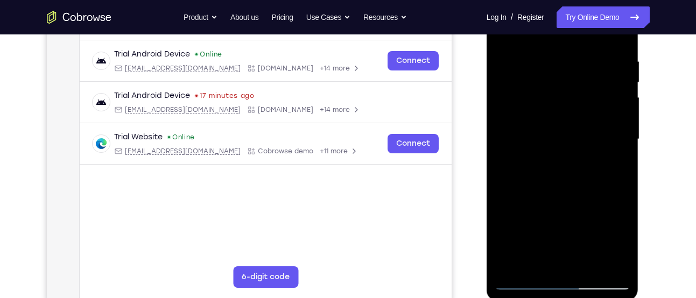
scroll to position [197, 0]
drag, startPoint x: 591, startPoint y: 73, endPoint x: 584, endPoint y: 169, distance: 96.1
click at [584, 169] on div at bounding box center [563, 140] width 136 height 302
drag, startPoint x: 573, startPoint y: 62, endPoint x: 563, endPoint y: 164, distance: 102.3
click at [563, 164] on div at bounding box center [563, 140] width 136 height 302
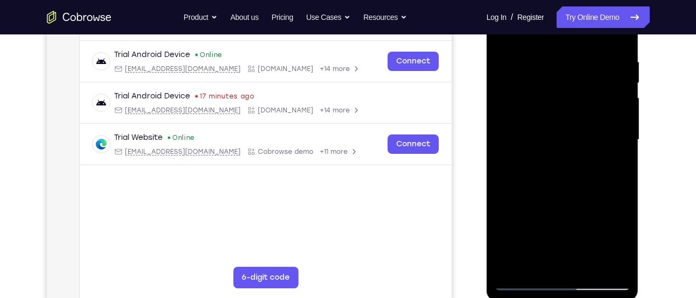
drag, startPoint x: 544, startPoint y: 101, endPoint x: 540, endPoint y: 150, distance: 49.7
click at [540, 150] on div at bounding box center [563, 140] width 136 height 302
drag, startPoint x: 575, startPoint y: 132, endPoint x: 577, endPoint y: 113, distance: 19.5
click at [577, 113] on div at bounding box center [563, 140] width 136 height 302
click at [563, 121] on div at bounding box center [563, 140] width 136 height 302
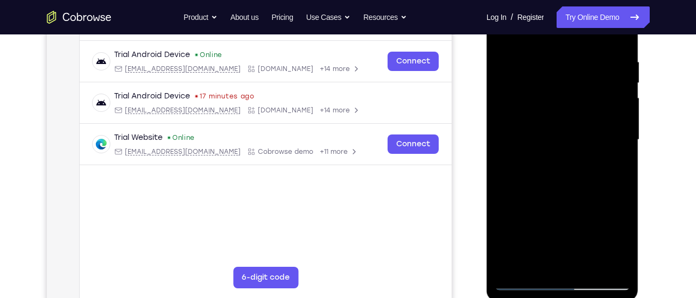
click at [574, 131] on div at bounding box center [563, 140] width 136 height 302
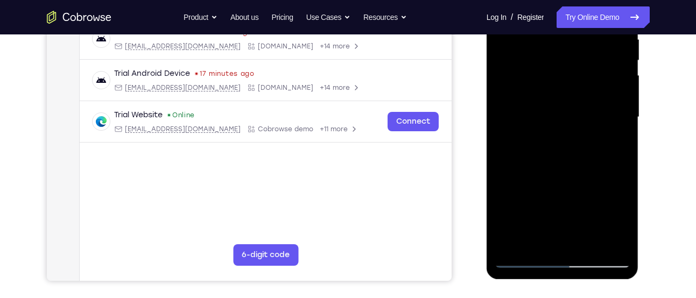
click at [534, 242] on div at bounding box center [563, 118] width 136 height 302
click at [517, 174] on div at bounding box center [563, 118] width 136 height 302
click at [610, 134] on div at bounding box center [563, 118] width 136 height 302
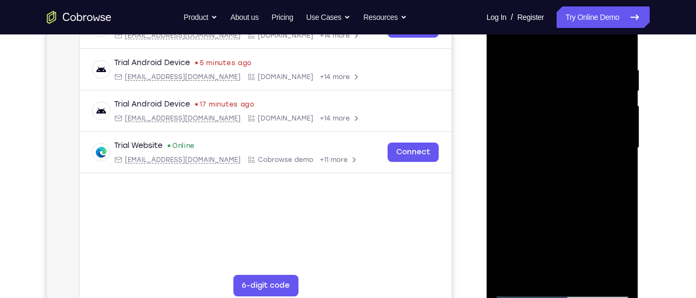
scroll to position [180, 0]
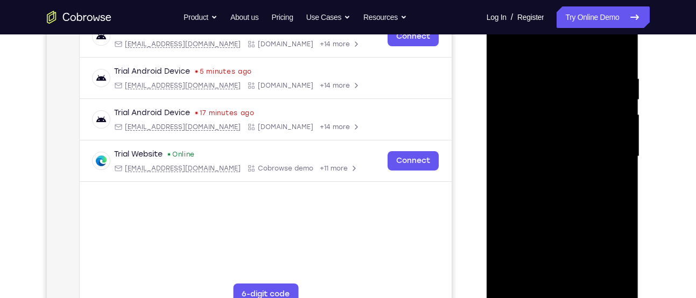
click at [506, 53] on div at bounding box center [563, 157] width 136 height 302
click at [557, 135] on div at bounding box center [563, 157] width 136 height 302
click at [558, 136] on div at bounding box center [563, 157] width 136 height 302
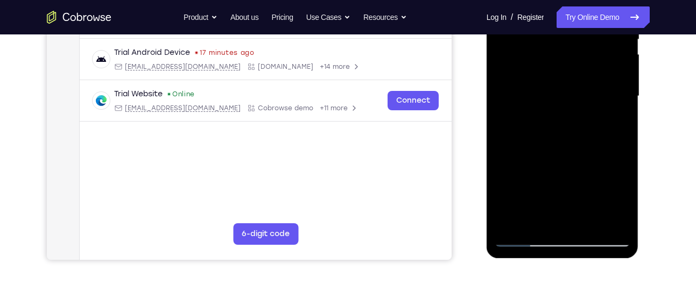
scroll to position [241, 0]
click at [589, 141] on div at bounding box center [563, 96] width 136 height 302
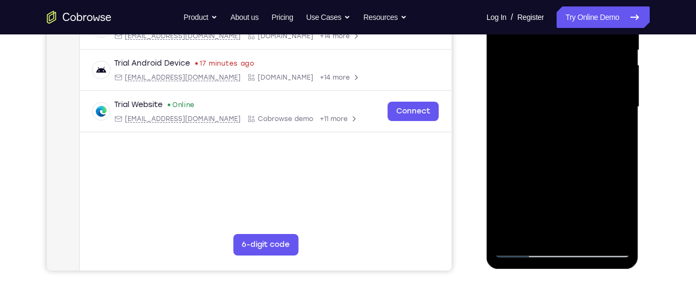
scroll to position [228, 0]
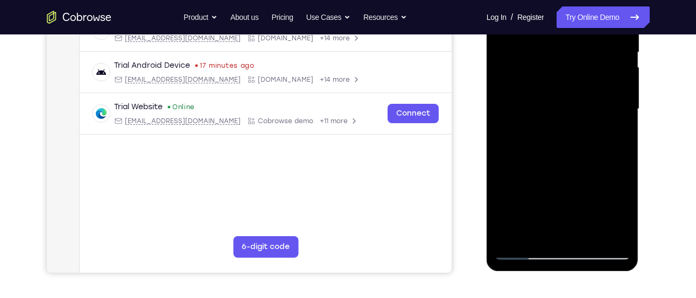
click at [608, 152] on div at bounding box center [563, 110] width 136 height 302
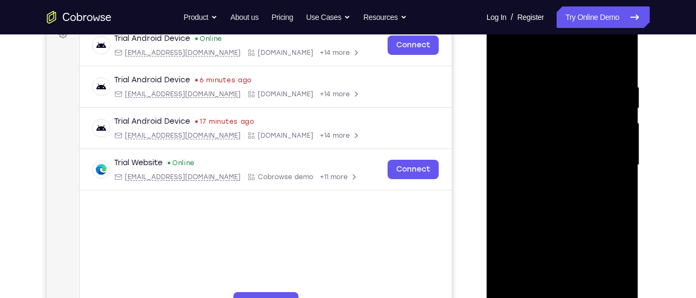
scroll to position [163, 0]
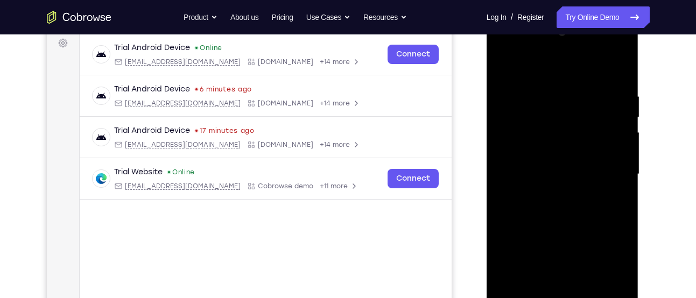
click at [555, 94] on div at bounding box center [563, 175] width 136 height 302
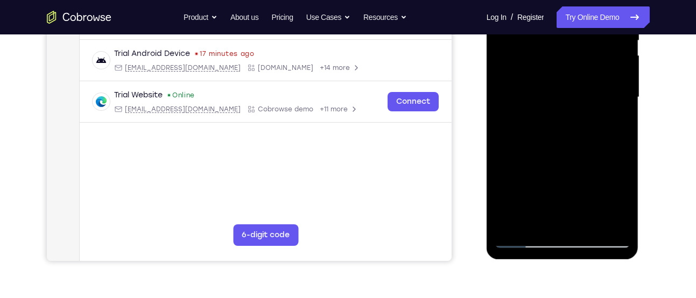
scroll to position [241, 0]
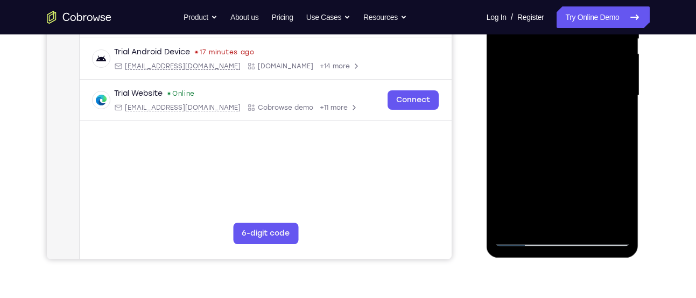
click at [620, 198] on div at bounding box center [563, 96] width 136 height 302
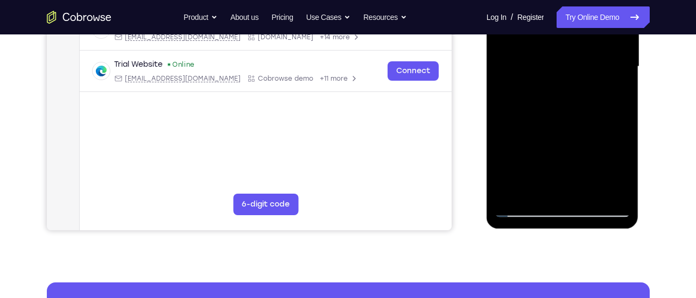
scroll to position [271, 0]
click at [536, 192] on div at bounding box center [563, 66] width 136 height 302
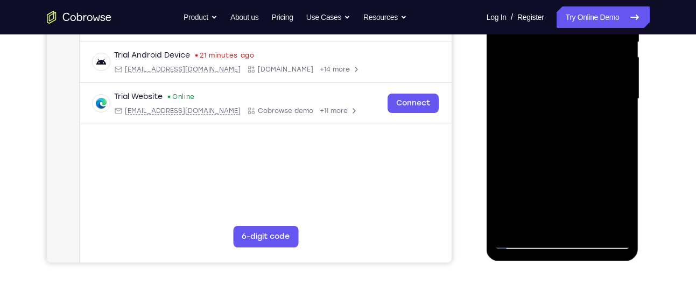
scroll to position [236, 0]
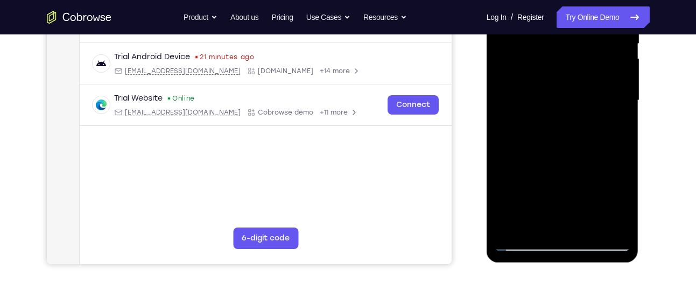
click at [507, 165] on div at bounding box center [563, 101] width 136 height 302
click at [613, 117] on div at bounding box center [563, 101] width 136 height 302
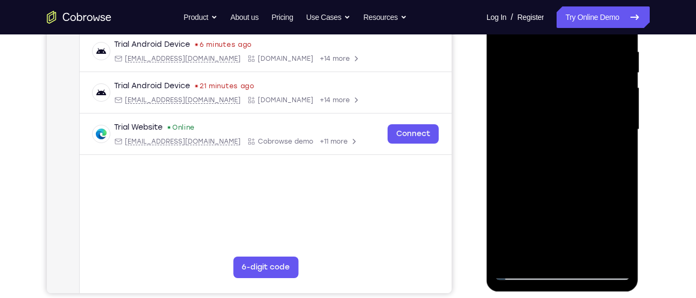
scroll to position [204, 0]
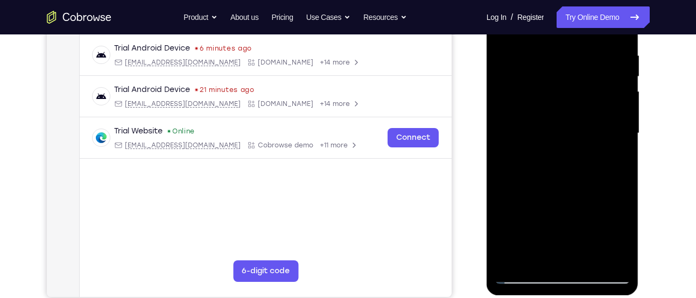
click at [599, 112] on div at bounding box center [563, 134] width 136 height 302
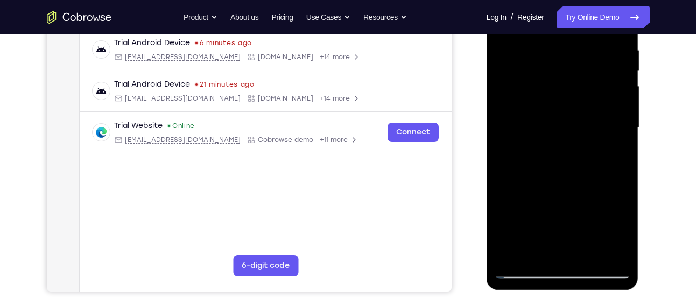
scroll to position [211, 0]
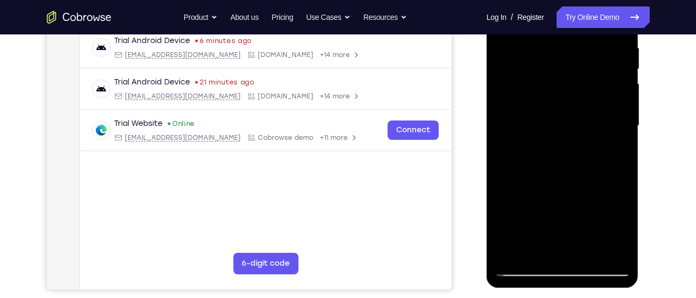
click at [599, 199] on div at bounding box center [563, 126] width 136 height 302
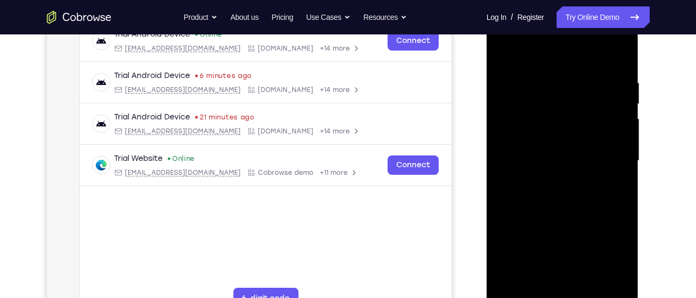
scroll to position [174, 0]
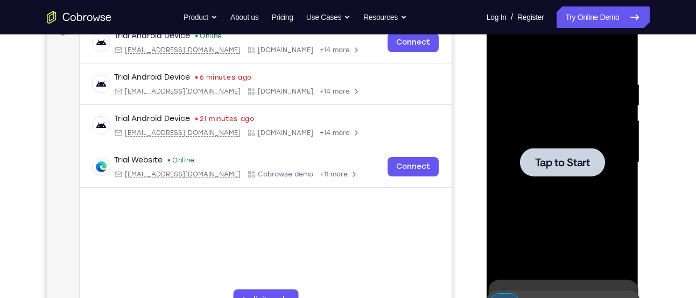
click at [535, 157] on span "Tap to Start" at bounding box center [562, 162] width 55 height 11
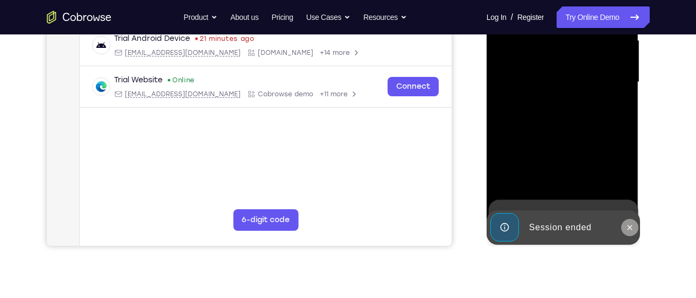
scroll to position [255, 0]
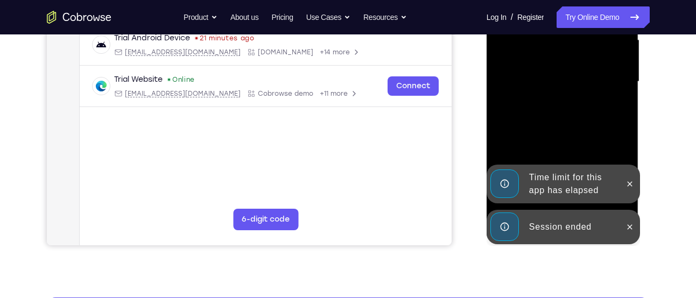
drag, startPoint x: 627, startPoint y: 223, endPoint x: 556, endPoint y: 197, distance: 75.3
click at [627, 223] on icon at bounding box center [630, 227] width 9 height 9
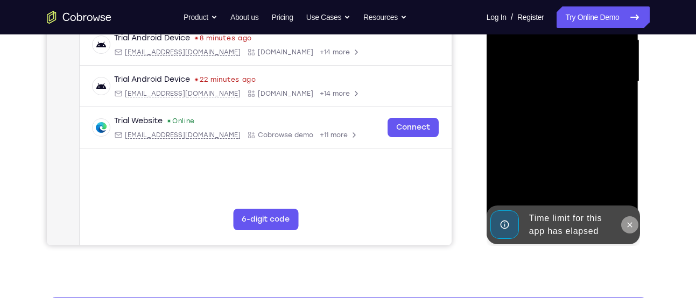
click at [631, 223] on icon at bounding box center [630, 225] width 9 height 9
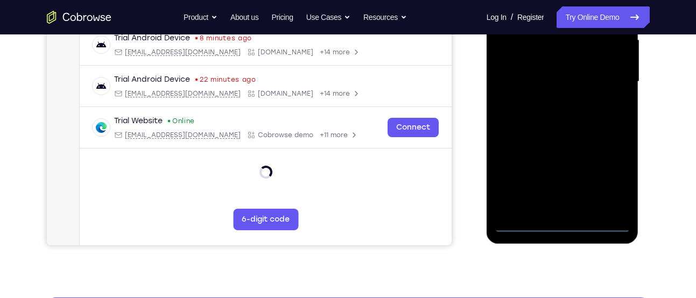
click at [561, 226] on div at bounding box center [563, 82] width 136 height 302
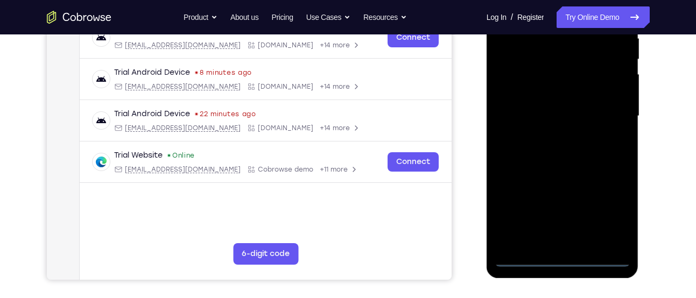
scroll to position [219, 0]
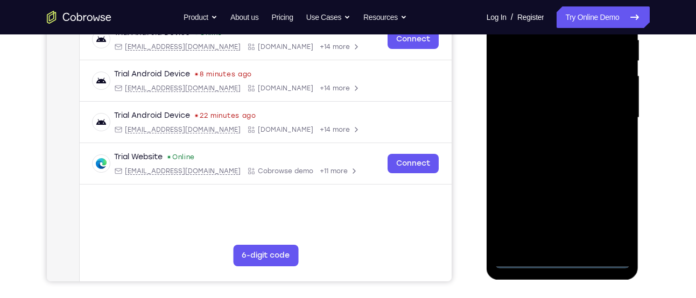
click at [613, 212] on div at bounding box center [563, 118] width 136 height 302
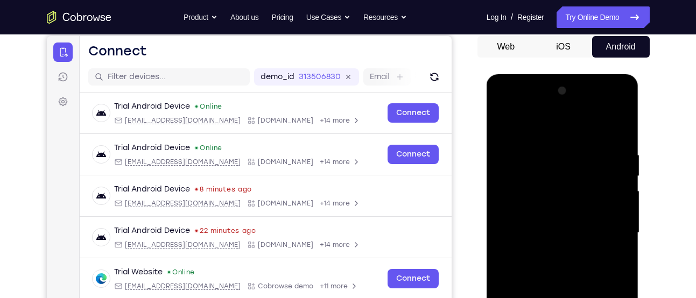
click at [551, 114] on div at bounding box center [563, 233] width 136 height 302
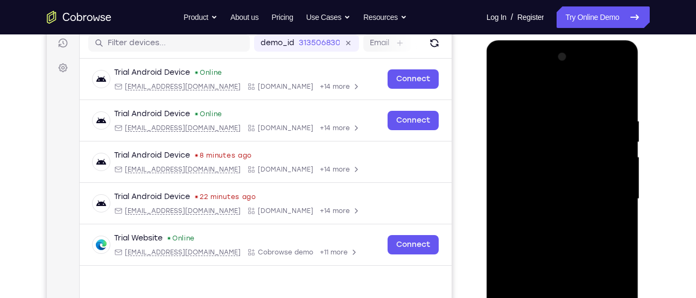
scroll to position [138, 0]
click at [561, 95] on div at bounding box center [563, 199] width 136 height 302
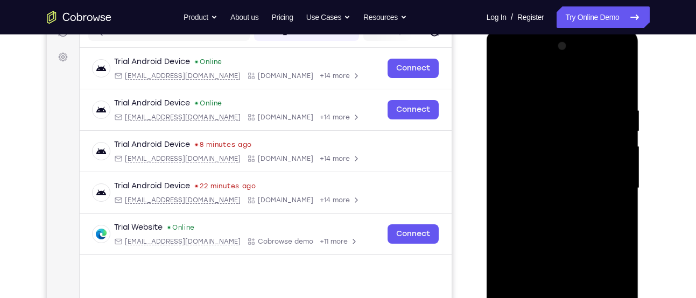
scroll to position [148, 0]
click at [607, 177] on div at bounding box center [563, 189] width 136 height 302
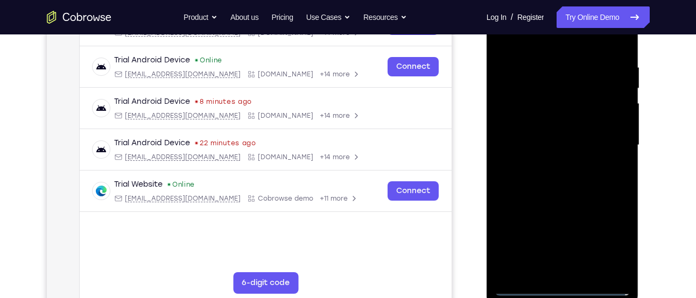
click at [551, 168] on div at bounding box center [563, 146] width 136 height 302
click at [567, 133] on div at bounding box center [563, 146] width 136 height 302
click at [544, 161] on div at bounding box center [563, 146] width 136 height 302
click at [515, 151] on div at bounding box center [563, 146] width 136 height 302
click at [577, 144] on div at bounding box center [563, 146] width 136 height 302
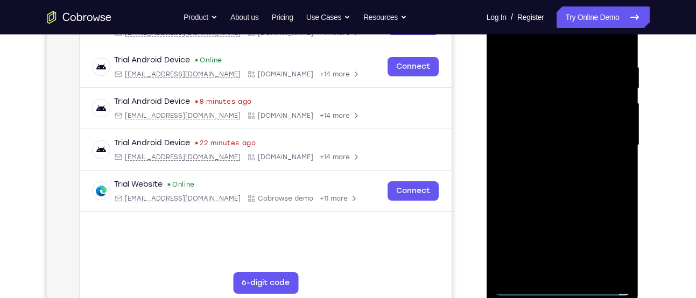
click at [528, 143] on div at bounding box center [563, 146] width 136 height 302
click at [539, 179] on div at bounding box center [563, 146] width 136 height 302
click at [549, 178] on div at bounding box center [563, 146] width 136 height 302
click at [560, 174] on div at bounding box center [563, 146] width 136 height 302
click at [554, 264] on div at bounding box center [563, 146] width 136 height 302
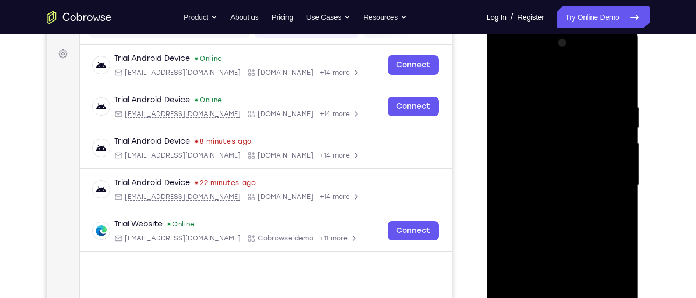
scroll to position [151, 0]
drag, startPoint x: 556, startPoint y: 88, endPoint x: 629, endPoint y: 95, distance: 74.2
click at [629, 95] on div at bounding box center [563, 186] width 136 height 302
click at [558, 59] on div at bounding box center [563, 186] width 136 height 302
click at [509, 102] on div at bounding box center [563, 186] width 136 height 302
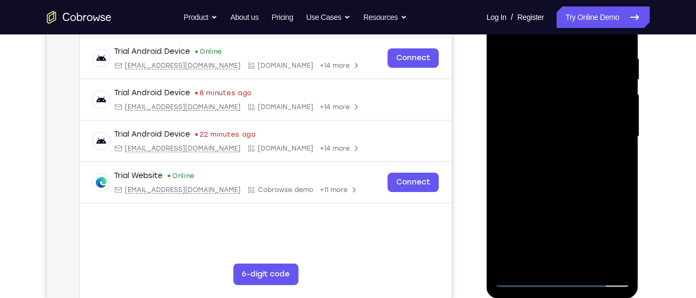
scroll to position [200, 0]
click at [591, 262] on div at bounding box center [563, 138] width 136 height 302
click at [590, 181] on div at bounding box center [563, 138] width 136 height 302
click at [589, 267] on div at bounding box center [563, 138] width 136 height 302
click at [562, 195] on div at bounding box center [563, 138] width 136 height 302
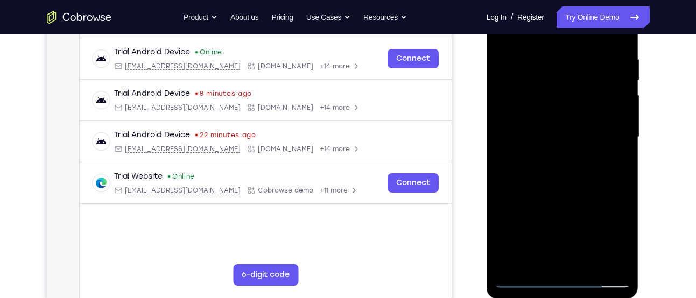
click at [561, 120] on div at bounding box center [563, 138] width 136 height 302
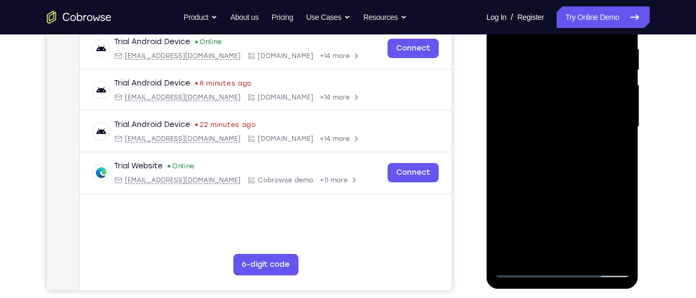
scroll to position [227, 0]
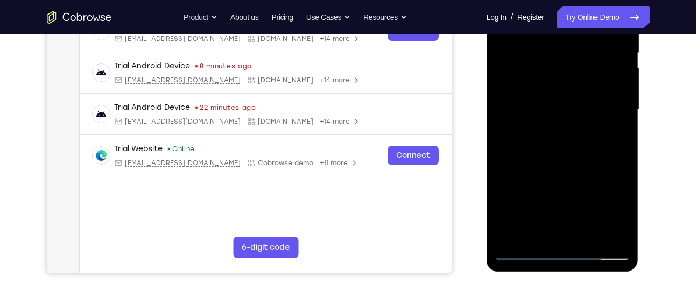
click at [594, 189] on div at bounding box center [563, 110] width 136 height 302
click at [598, 187] on div at bounding box center [563, 110] width 136 height 302
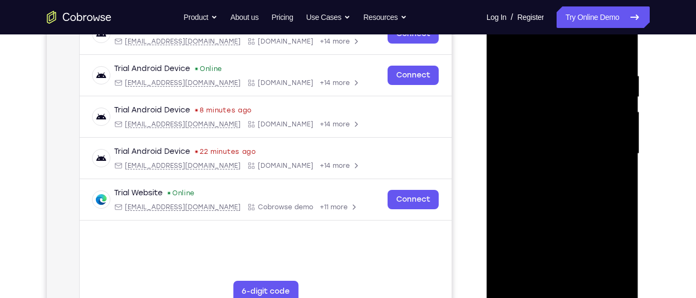
scroll to position [169, 0]
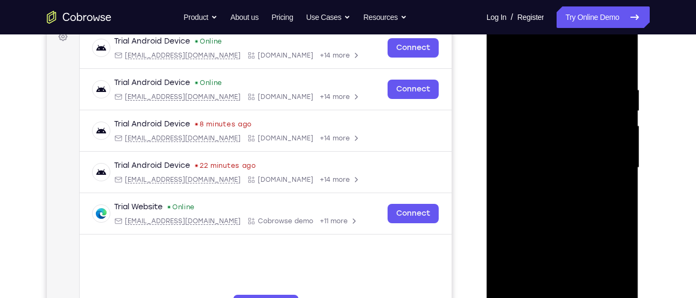
click at [613, 195] on div at bounding box center [563, 168] width 136 height 302
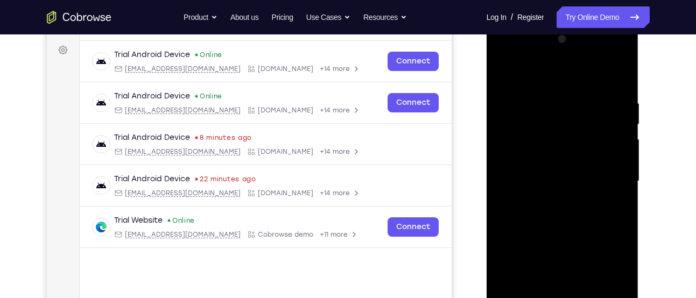
scroll to position [153, 0]
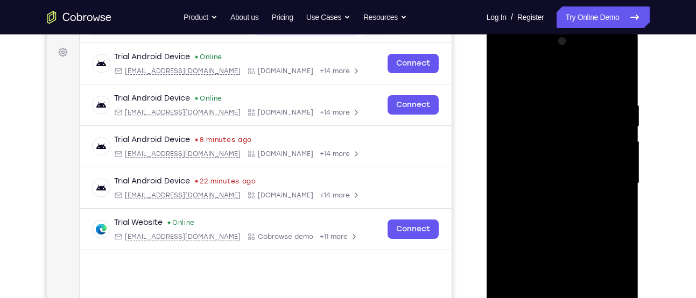
drag, startPoint x: 586, startPoint y: 116, endPoint x: 586, endPoint y: 160, distance: 43.6
click at [586, 160] on div at bounding box center [563, 184] width 136 height 302
click at [586, 121] on div at bounding box center [563, 184] width 136 height 302
click at [589, 176] on div at bounding box center [563, 184] width 136 height 302
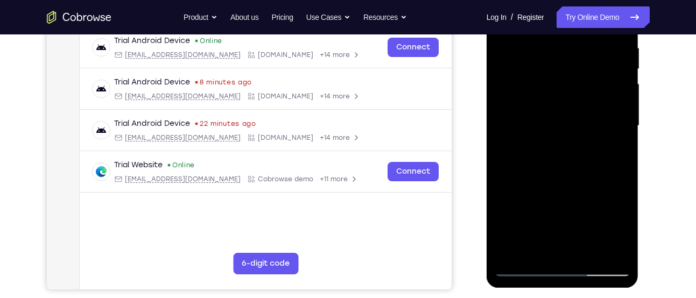
click at [536, 250] on div at bounding box center [563, 126] width 136 height 302
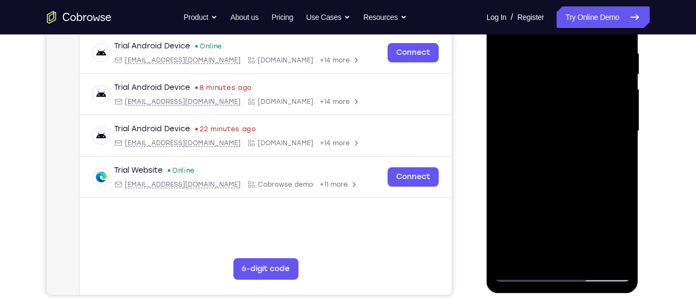
click at [593, 192] on div at bounding box center [563, 132] width 136 height 302
click at [612, 153] on div at bounding box center [563, 132] width 136 height 302
drag, startPoint x: 580, startPoint y: 71, endPoint x: 572, endPoint y: 139, distance: 68.3
click at [572, 139] on div at bounding box center [563, 132] width 136 height 302
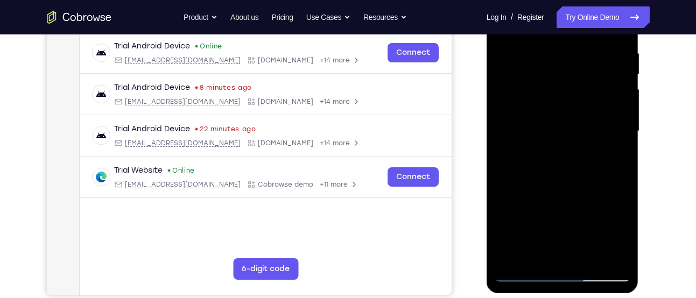
drag, startPoint x: 593, startPoint y: 70, endPoint x: 583, endPoint y: 141, distance: 71.3
click at [583, 141] on div at bounding box center [563, 132] width 136 height 302
drag, startPoint x: 586, startPoint y: 54, endPoint x: 580, endPoint y: -2, distance: 56.3
click at [580, 0] on div at bounding box center [563, 132] width 136 height 302
drag, startPoint x: 533, startPoint y: 115, endPoint x: 504, endPoint y: -2, distance: 120.3
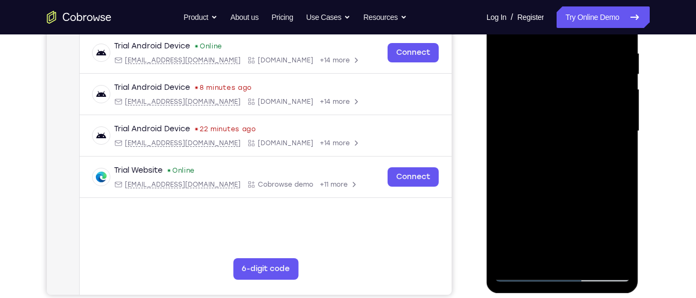
click at [504, 0] on div at bounding box center [563, 132] width 136 height 302
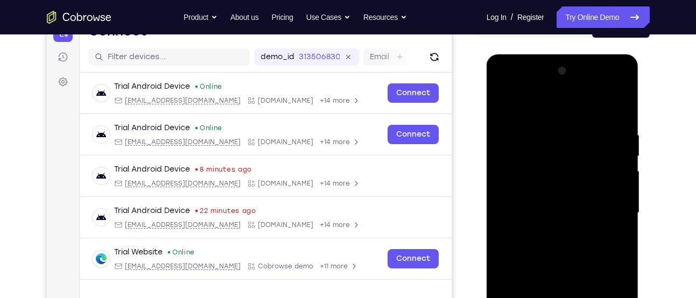
scroll to position [120, 0]
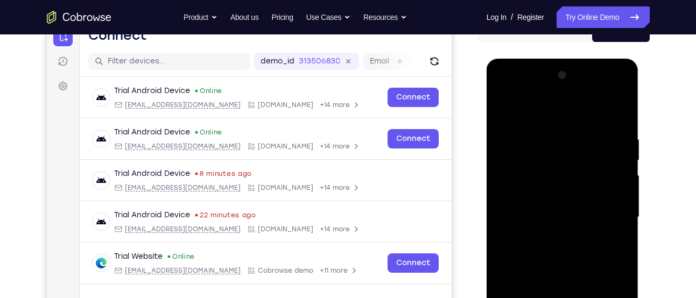
drag, startPoint x: 540, startPoint y: 198, endPoint x: 519, endPoint y: 60, distance: 139.0
click at [519, 60] on div at bounding box center [563, 219] width 152 height 321
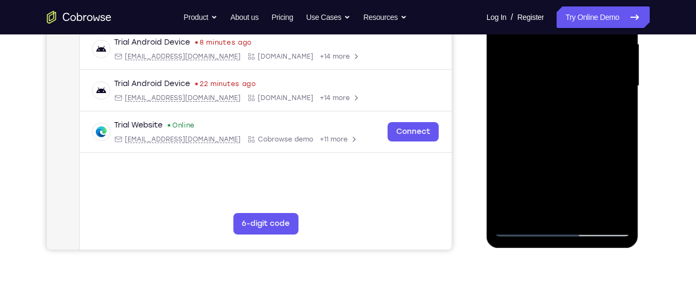
scroll to position [250, 0]
click at [528, 227] on div at bounding box center [563, 87] width 136 height 302
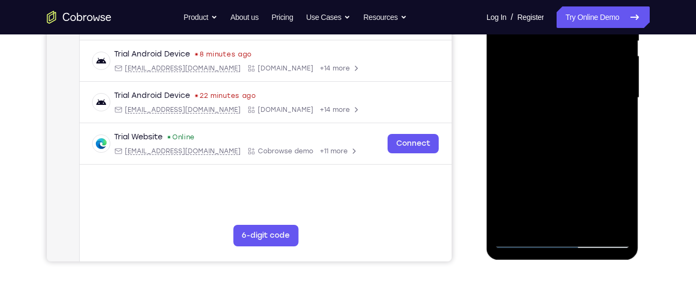
click at [523, 240] on div at bounding box center [563, 98] width 136 height 302
click at [536, 81] on div at bounding box center [563, 98] width 136 height 302
click at [542, 185] on div at bounding box center [563, 98] width 136 height 302
click at [562, 186] on div at bounding box center [563, 98] width 136 height 302
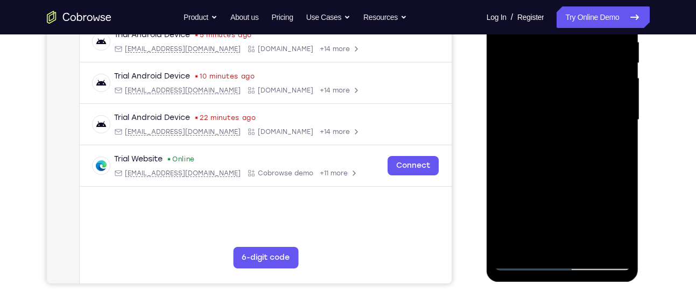
scroll to position [218, 0]
click at [536, 239] on div at bounding box center [563, 120] width 136 height 302
click at [612, 135] on div at bounding box center [563, 120] width 136 height 302
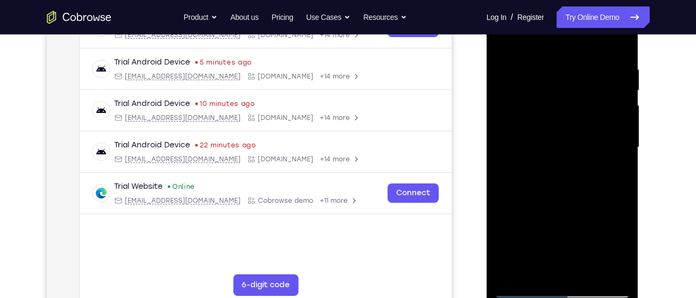
scroll to position [184, 0]
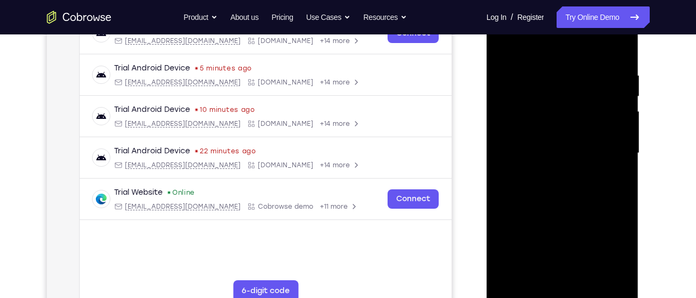
click at [537, 174] on div at bounding box center [563, 154] width 136 height 302
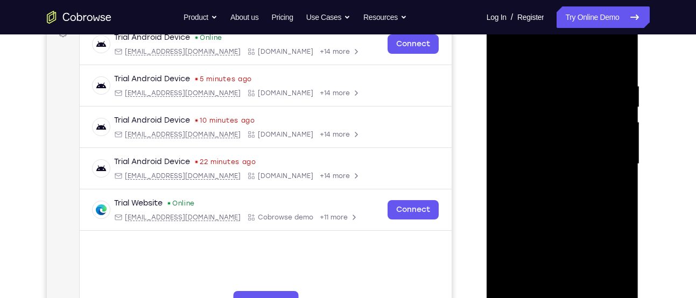
scroll to position [244, 0]
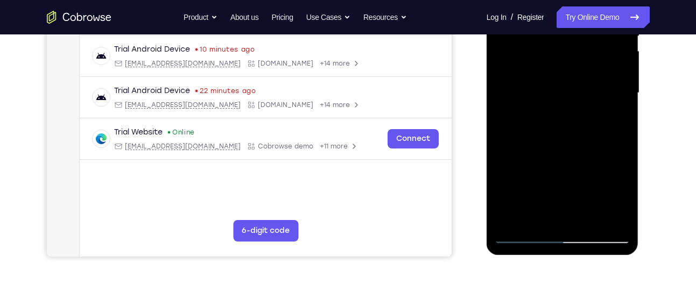
click at [536, 215] on div at bounding box center [563, 93] width 136 height 302
click at [508, 158] on div at bounding box center [563, 93] width 136 height 302
drag, startPoint x: 508, startPoint y: 158, endPoint x: 522, endPoint y: 141, distance: 22.2
click at [508, 158] on div at bounding box center [563, 93] width 136 height 302
click at [612, 104] on div at bounding box center [563, 93] width 136 height 302
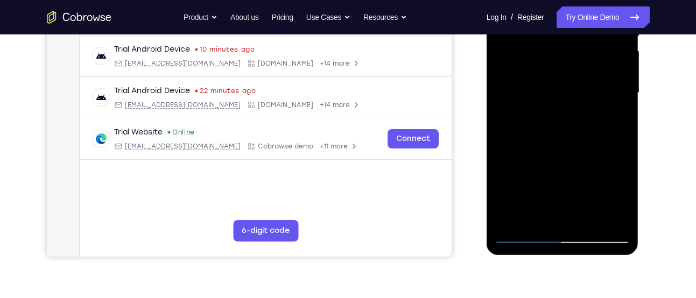
scroll to position [240, 0]
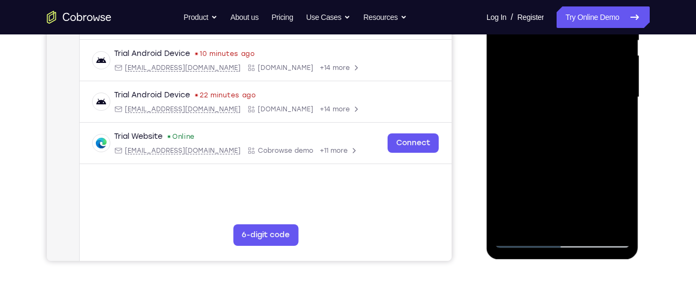
click at [613, 218] on div at bounding box center [563, 98] width 136 height 302
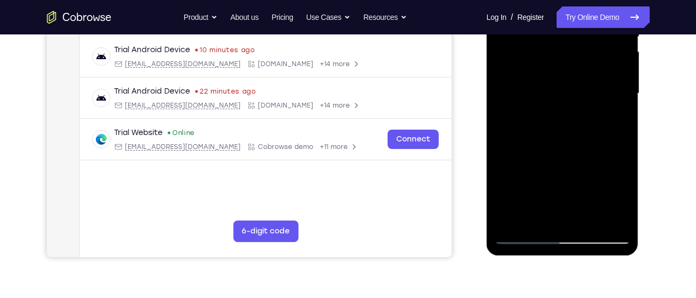
scroll to position [223, 0]
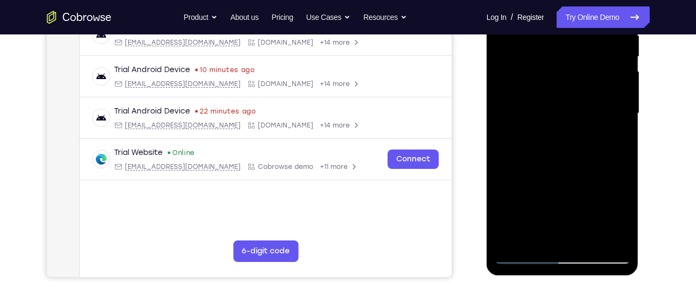
click at [520, 251] on div at bounding box center [563, 114] width 136 height 302
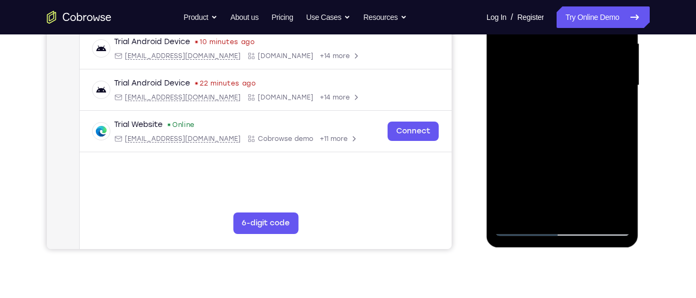
scroll to position [253, 0]
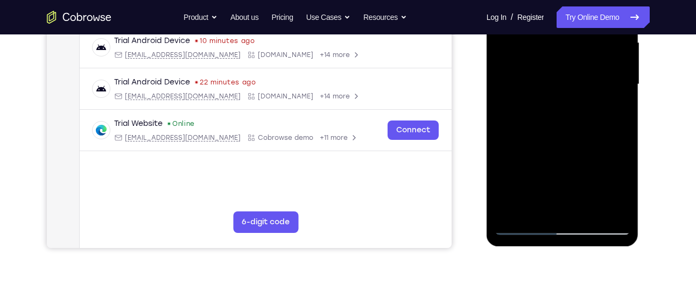
click at [521, 222] on div at bounding box center [563, 85] width 136 height 302
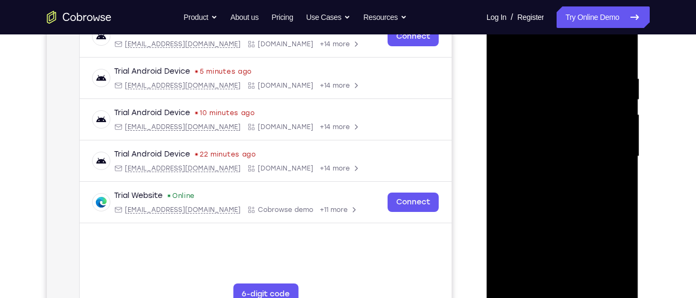
scroll to position [180, 0]
click at [505, 180] on div at bounding box center [563, 157] width 136 height 302
click at [572, 164] on div at bounding box center [563, 157] width 136 height 302
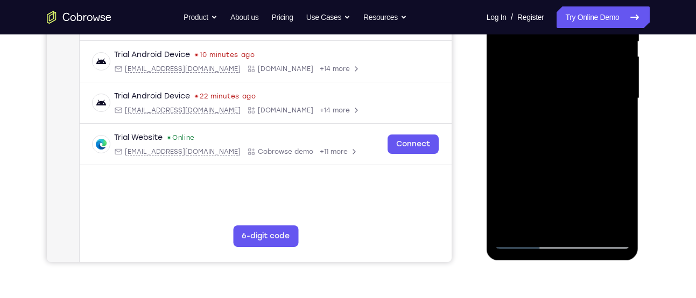
scroll to position [239, 0]
click at [538, 213] on div at bounding box center [563, 98] width 136 height 302
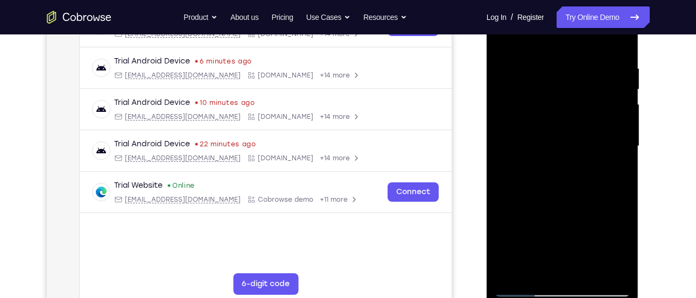
scroll to position [190, 0]
click at [544, 156] on div at bounding box center [563, 147] width 136 height 302
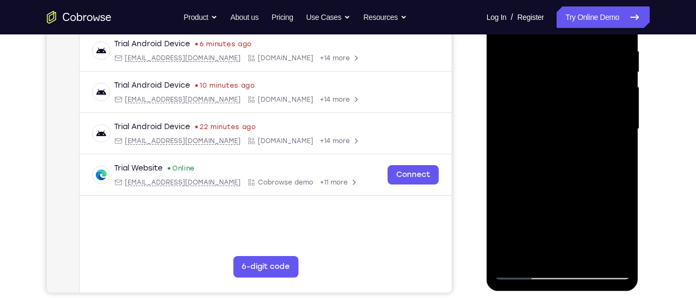
scroll to position [208, 0]
click at [565, 229] on div at bounding box center [563, 129] width 136 height 302
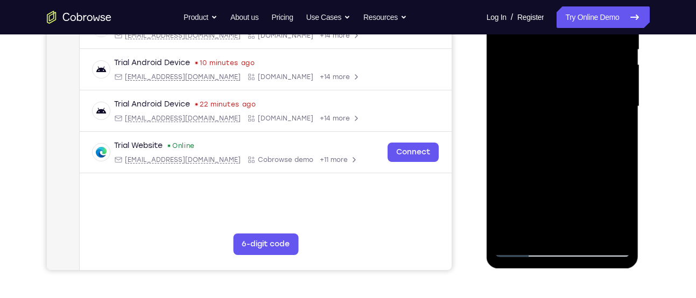
click at [533, 225] on div at bounding box center [563, 107] width 136 height 302
click at [508, 171] on div at bounding box center [563, 107] width 136 height 302
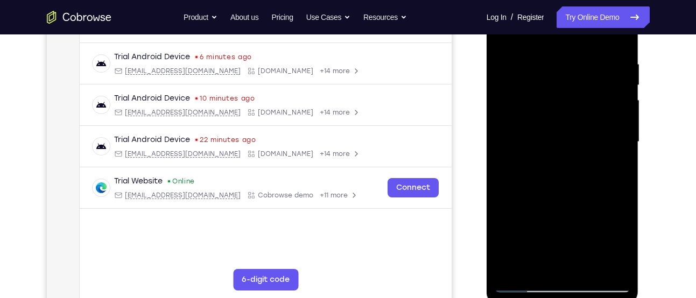
scroll to position [193, 0]
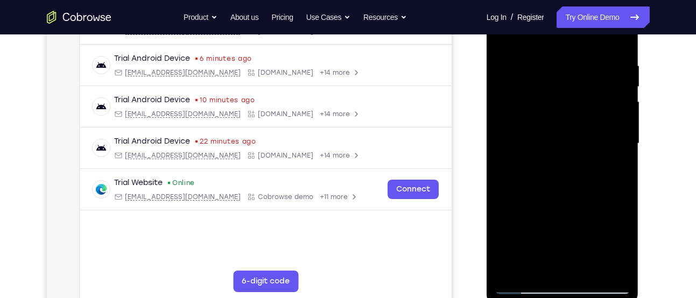
click at [507, 206] on div at bounding box center [563, 144] width 136 height 302
click at [609, 164] on div at bounding box center [563, 144] width 136 height 302
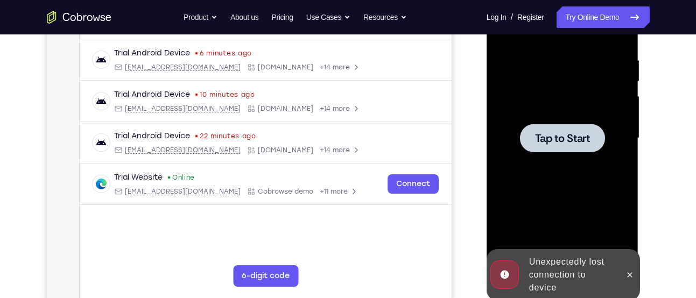
scroll to position [197, 0]
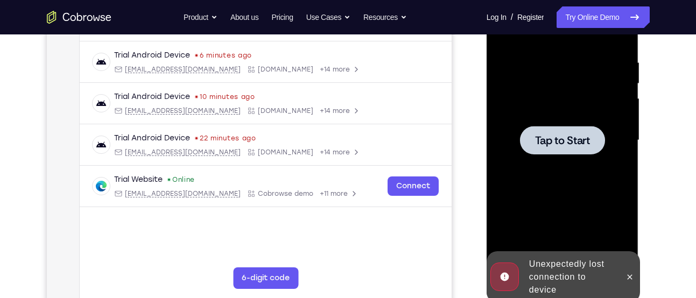
click at [548, 153] on div at bounding box center [562, 140] width 85 height 29
